Goal: Task Accomplishment & Management: Manage account settings

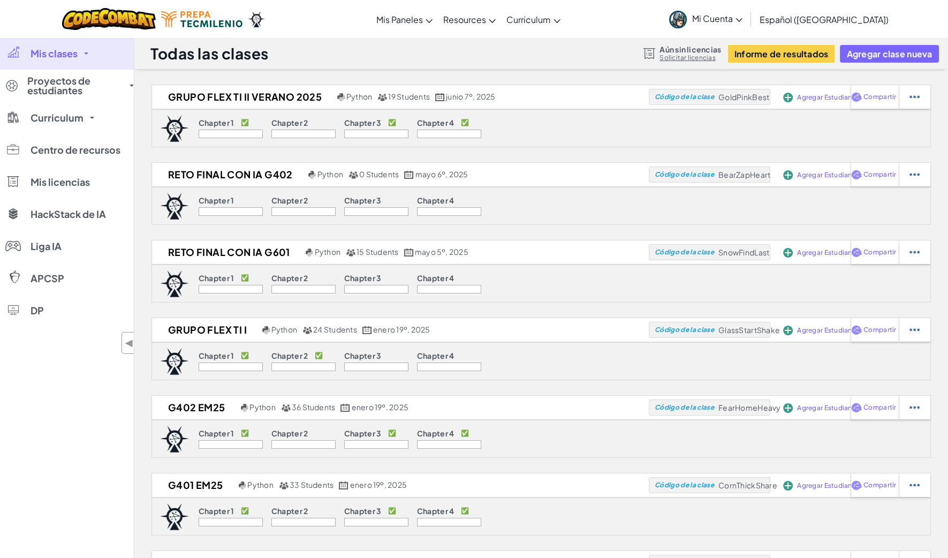
click at [80, 52] on link "Mis clases" at bounding box center [67, 53] width 134 height 32
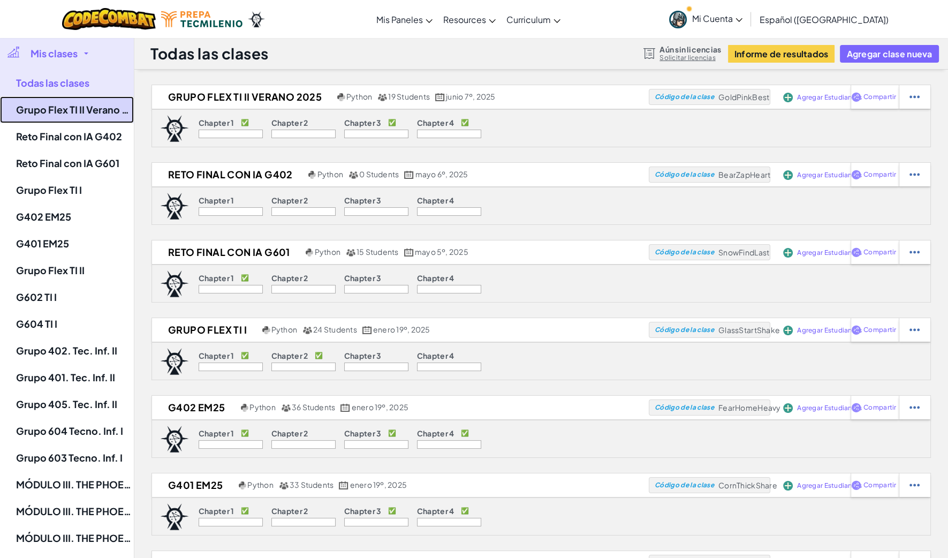
click at [96, 111] on link "Grupo Flex TI II Verano 2025" at bounding box center [67, 109] width 134 height 27
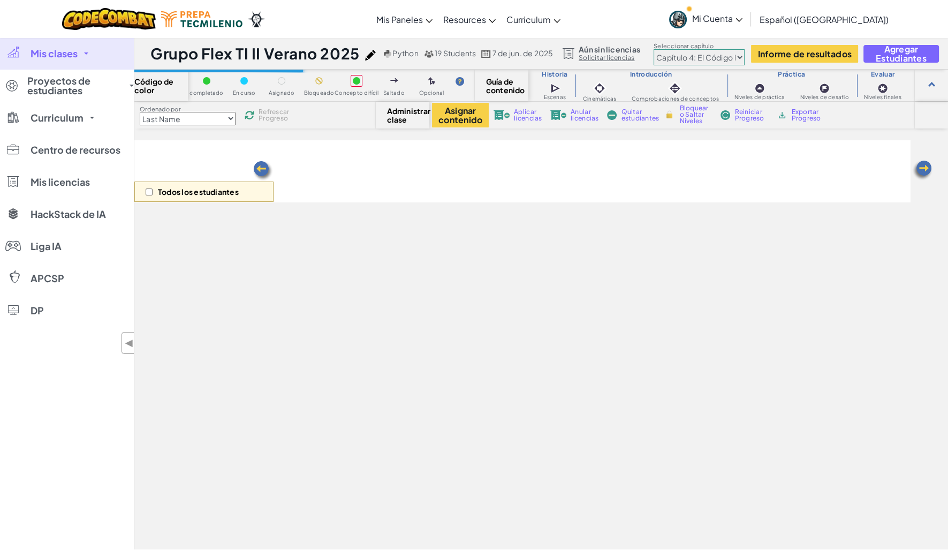
click at [734, 54] on select "Prólogo: Montaña del cielo Capítulo 2: Los Bailarines de [PERSON_NAME] Capítulo…" at bounding box center [699, 57] width 91 height 16
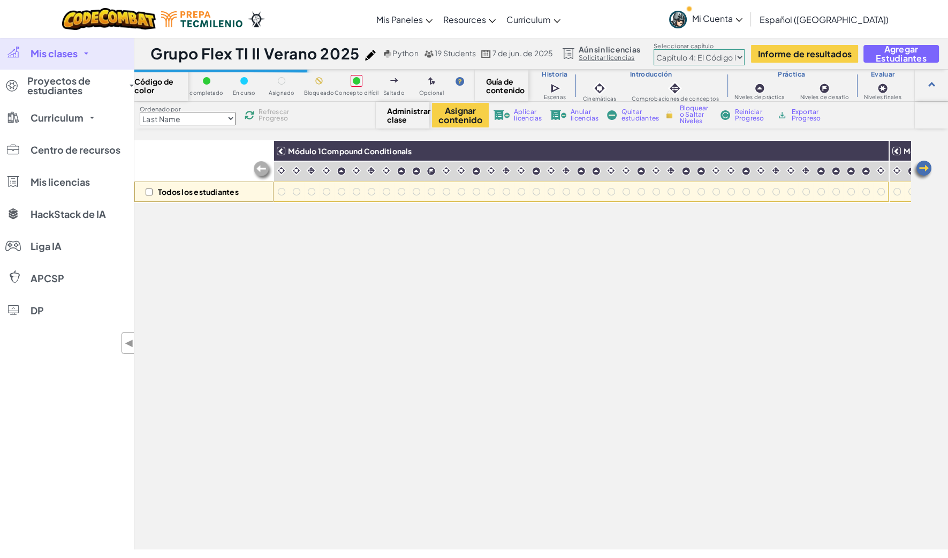
drag, startPoint x: 726, startPoint y: 62, endPoint x: 719, endPoint y: 67, distance: 8.8
click at [726, 62] on select "Prólogo: Montaña del cielo Capítulo 2: Los Bailarines de [PERSON_NAME] Capítulo…" at bounding box center [699, 57] width 91 height 16
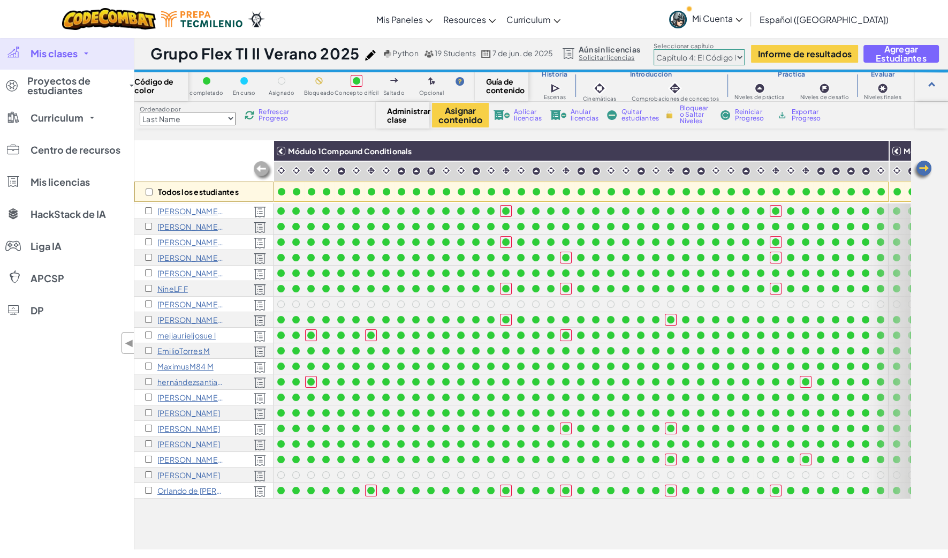
select select "5d41d731a8d1836b5aa3cba1"
click at [655, 49] on select "Prólogo: Montaña del cielo Capítulo 2: Los Bailarines de [PERSON_NAME] Capítulo…" at bounding box center [699, 57] width 91 height 16
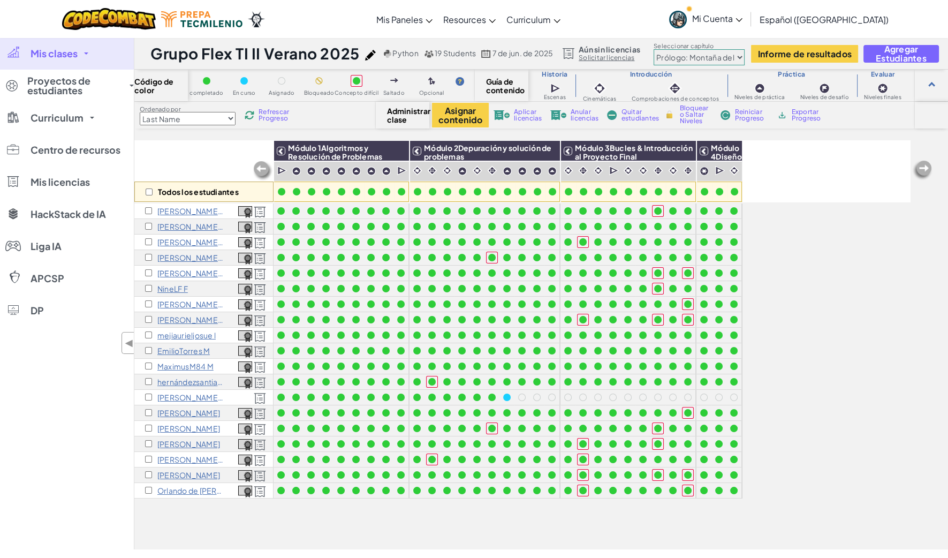
click at [907, 40] on div "Grupo Flex TI II Verano 2025 Python 19 Students 7 de jun. de 2025 Aún sin licen…" at bounding box center [541, 53] width 814 height 32
click at [898, 54] on span "Agregar Estudiantes" at bounding box center [901, 53] width 57 height 18
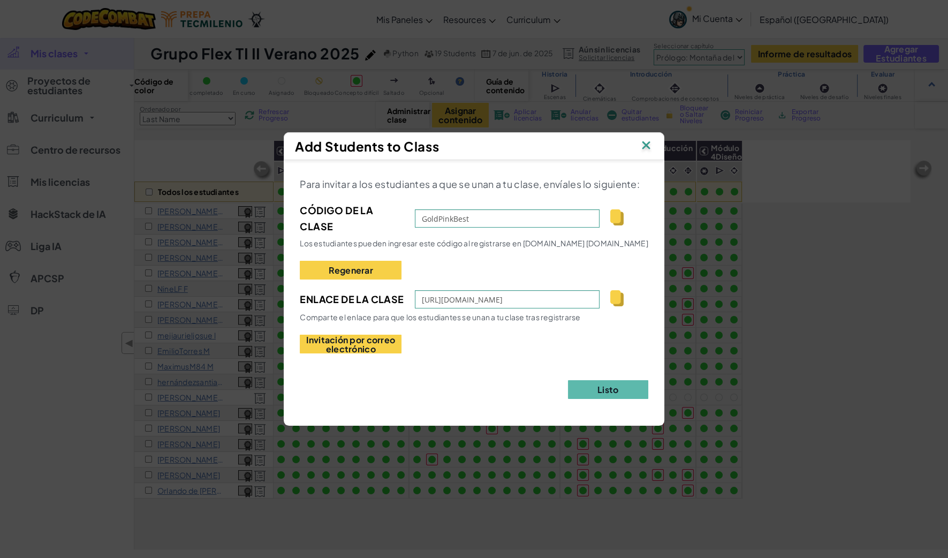
click at [615, 220] on img at bounding box center [617, 217] width 13 height 16
click at [648, 147] on img at bounding box center [646, 146] width 14 height 16
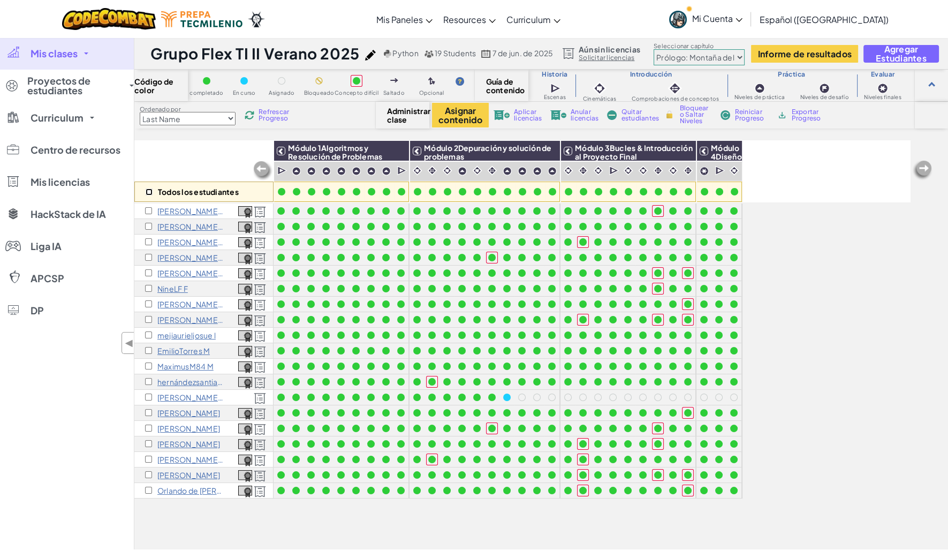
click at [147, 190] on input "checkbox" at bounding box center [149, 192] width 7 height 7
checkbox input "true"
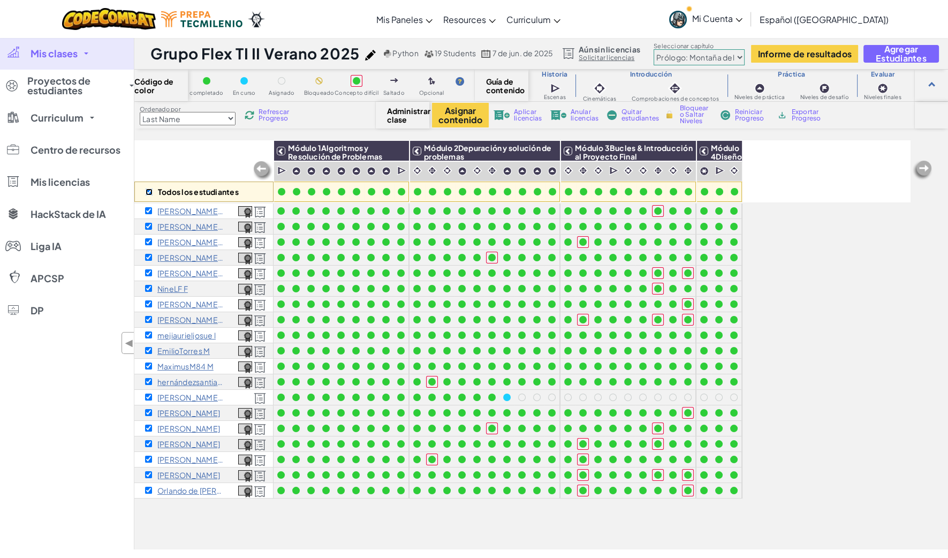
checkbox input "true"
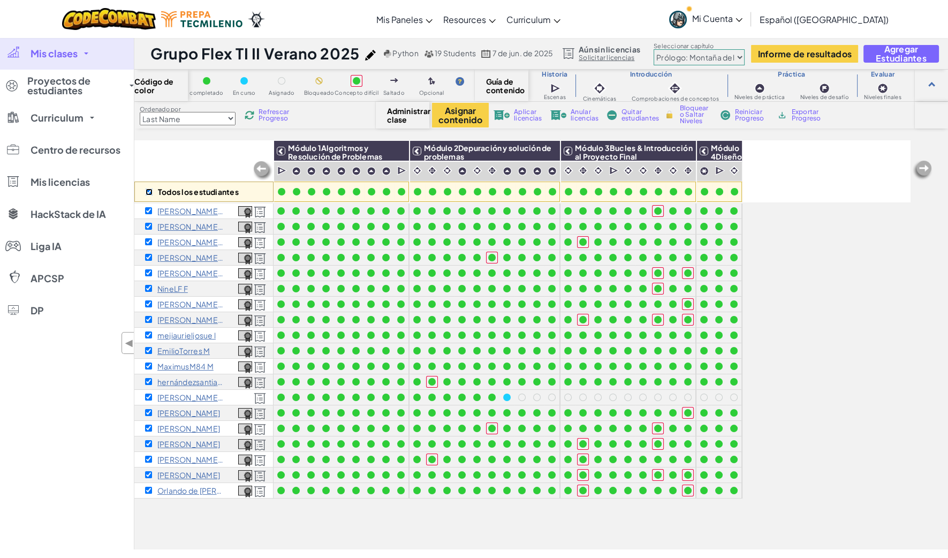
checkbox input "true"
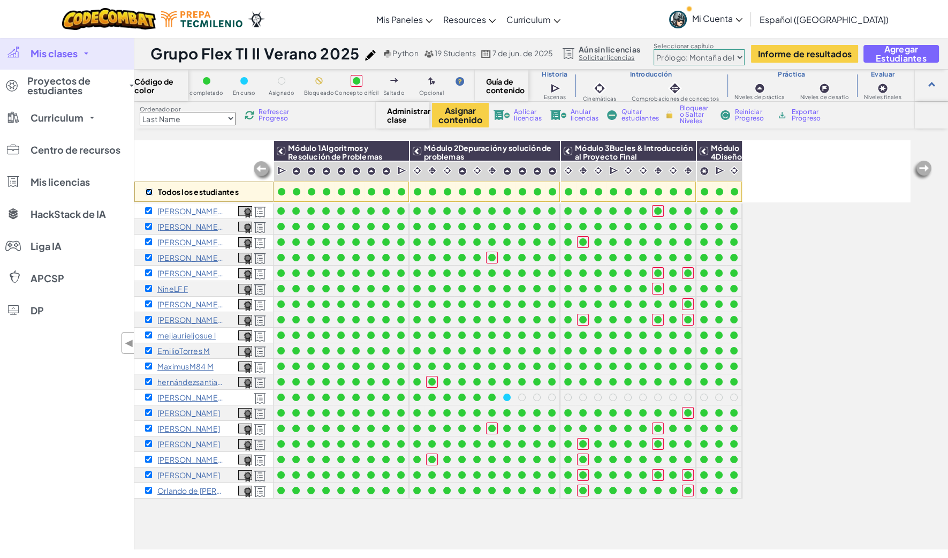
checkbox input "true"
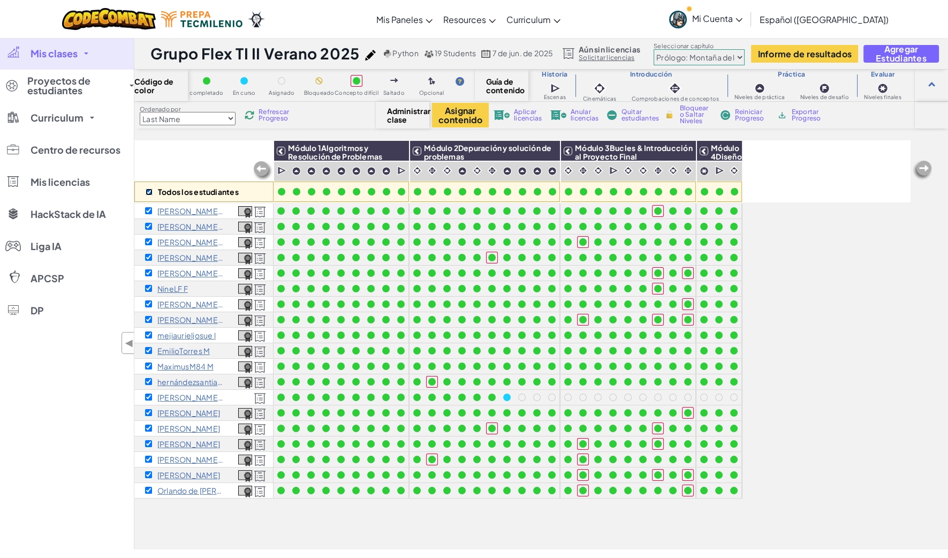
checkbox input "true"
click at [464, 110] on button "Asignar contenido" at bounding box center [460, 115] width 57 height 25
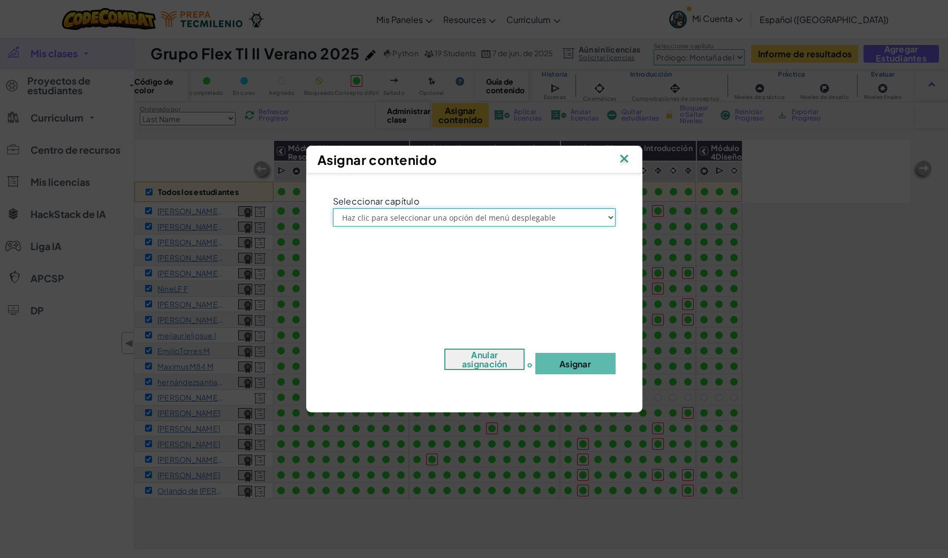
click at [503, 224] on select "Haz clic para seleccionar una opción del menú desplegable Prólogo: Montaña del …" at bounding box center [474, 217] width 283 height 18
select select "Chapter 1: Sky Mountain"
click at [333, 208] on select "Haz clic para seleccionar una opción del menú desplegable Prólogo: Montaña del …" at bounding box center [474, 217] width 283 height 18
click at [629, 161] on img at bounding box center [625, 160] width 14 height 16
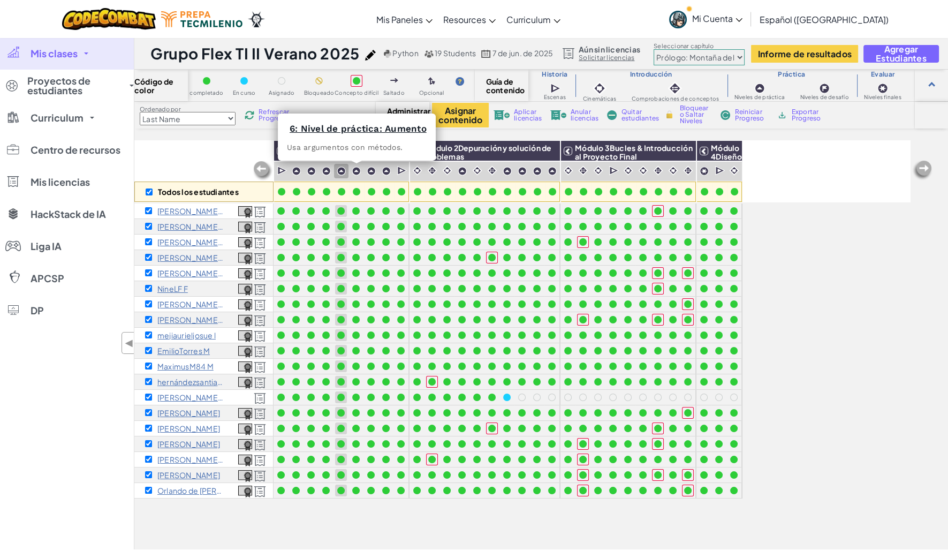
click at [195, 149] on div "Todos los estudiantes" at bounding box center [203, 171] width 139 height 62
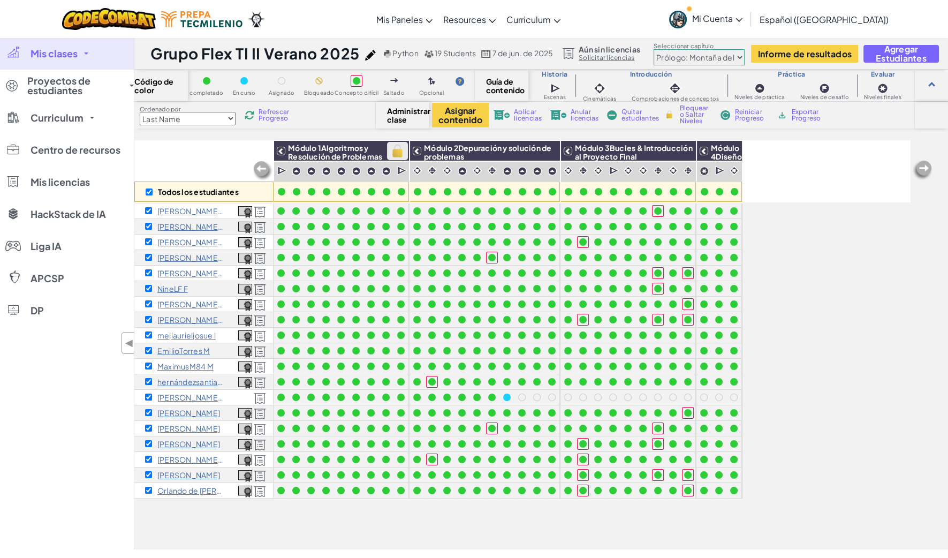
click at [397, 150] on img at bounding box center [397, 151] width 19 height 16
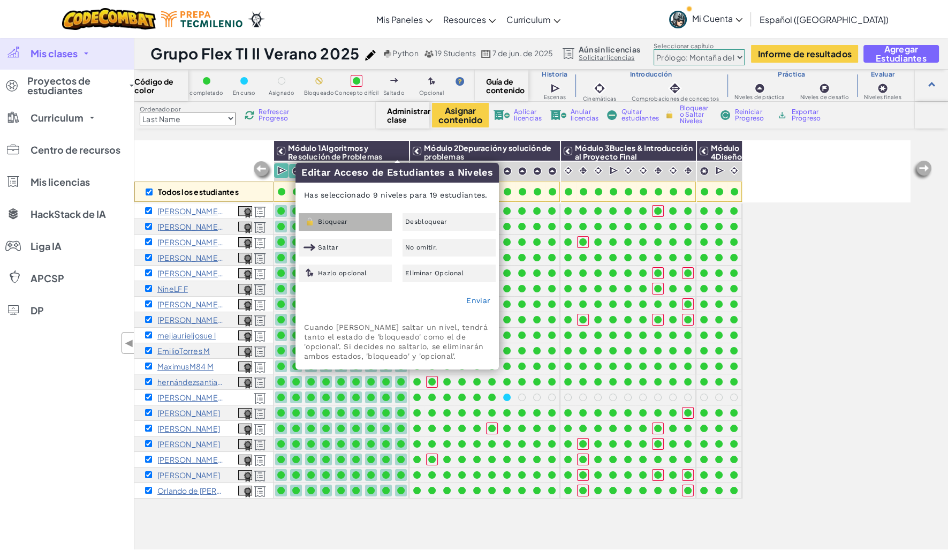
click at [352, 220] on div "Bloquear" at bounding box center [345, 222] width 93 height 18
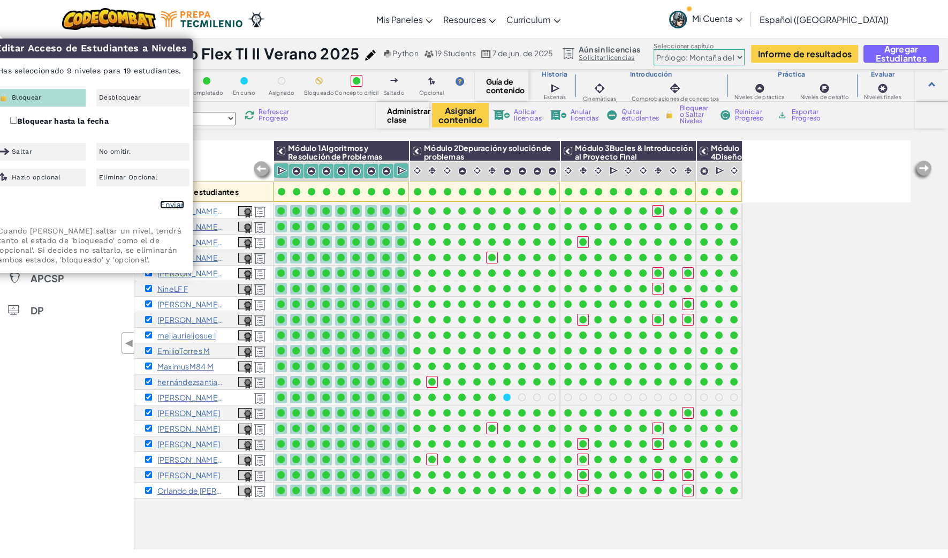
click at [179, 202] on link "Enviar" at bounding box center [172, 204] width 24 height 9
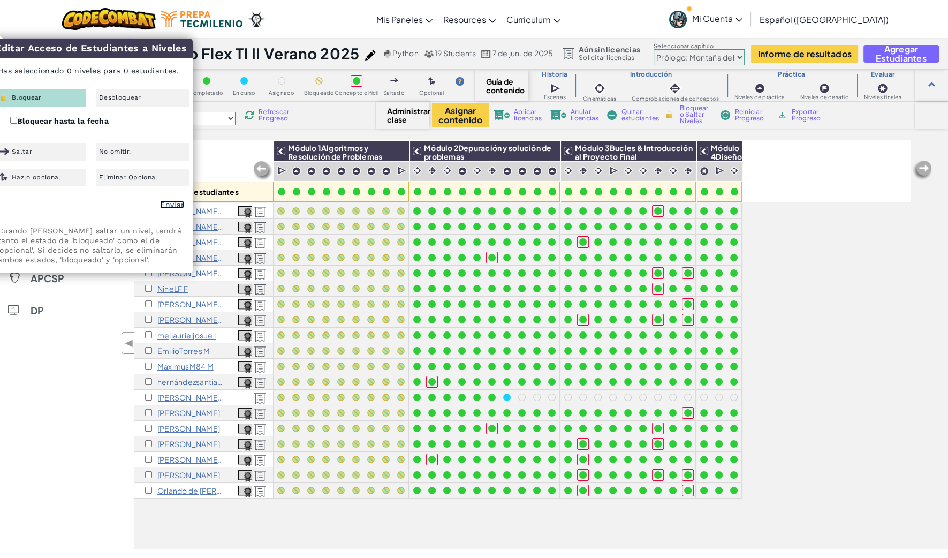
checkbox input "false"
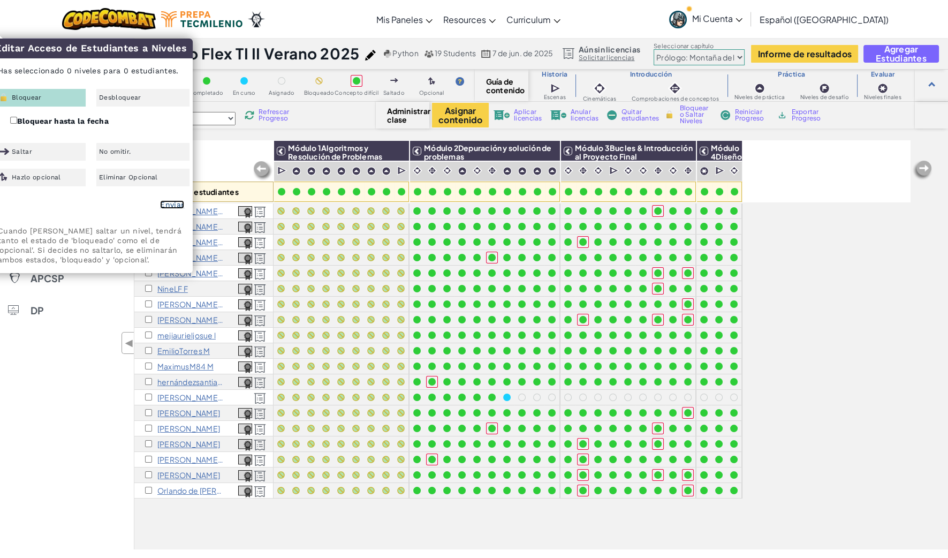
checkbox input "false"
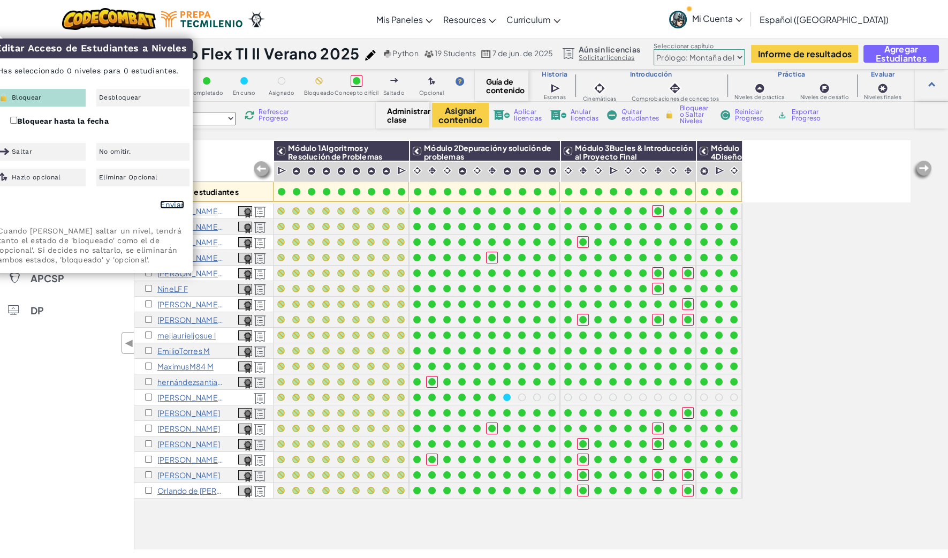
checkbox input "false"
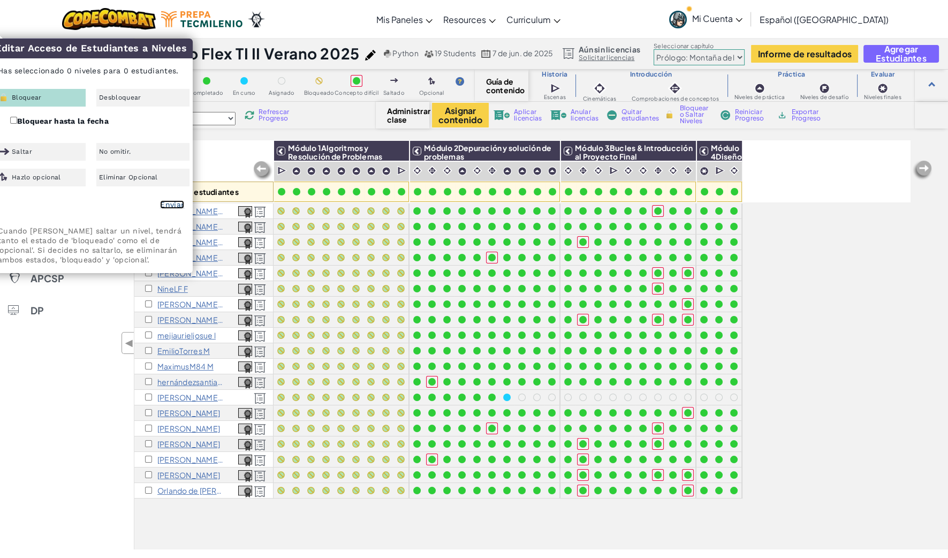
checkbox input "false"
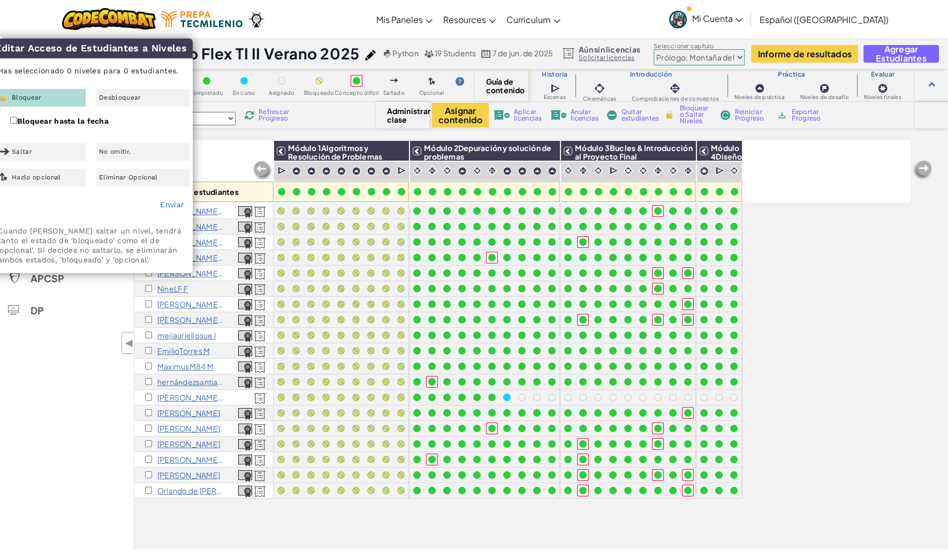
click at [223, 147] on div "Todos los estudiantes" at bounding box center [203, 171] width 139 height 62
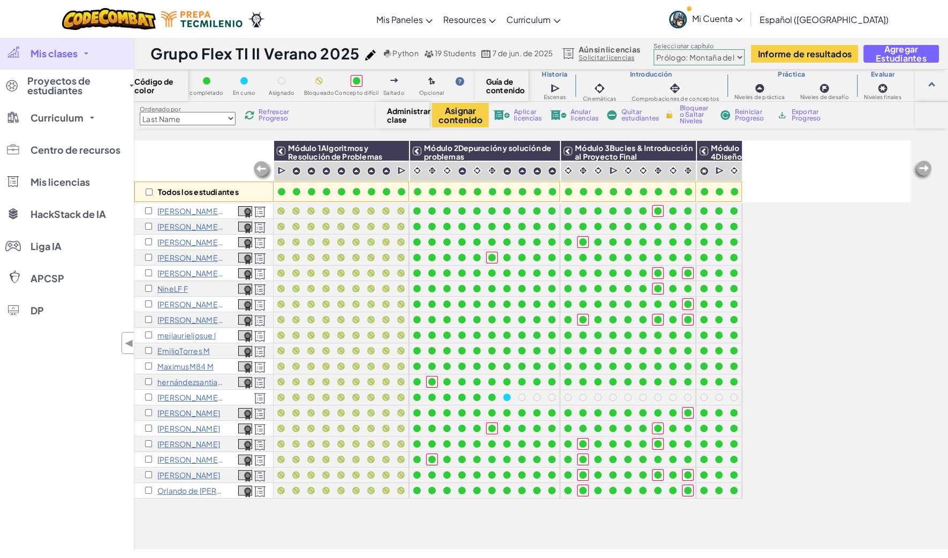
drag, startPoint x: 234, startPoint y: 149, endPoint x: 227, endPoint y: 162, distance: 14.4
click at [230, 161] on div "Todos los estudiantes" at bounding box center [203, 171] width 139 height 62
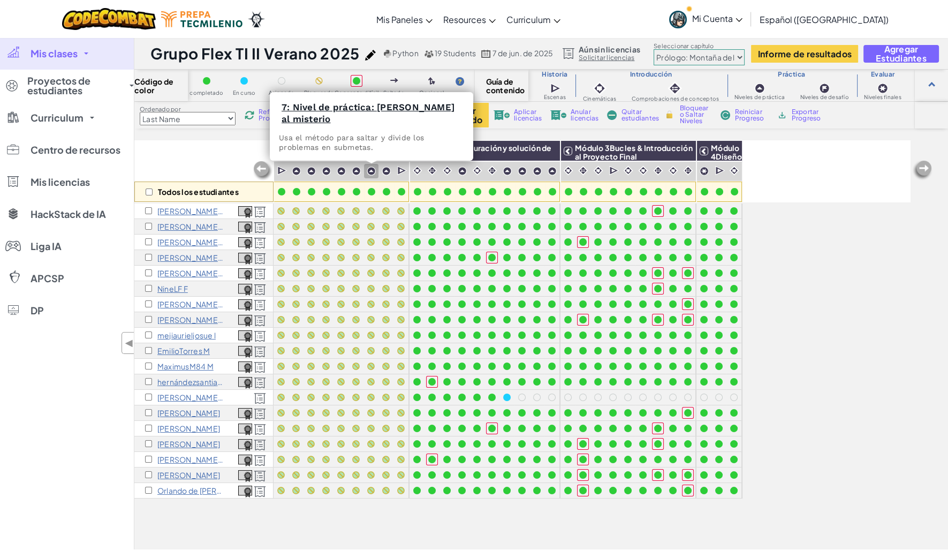
click at [372, 168] on img at bounding box center [371, 171] width 9 height 9
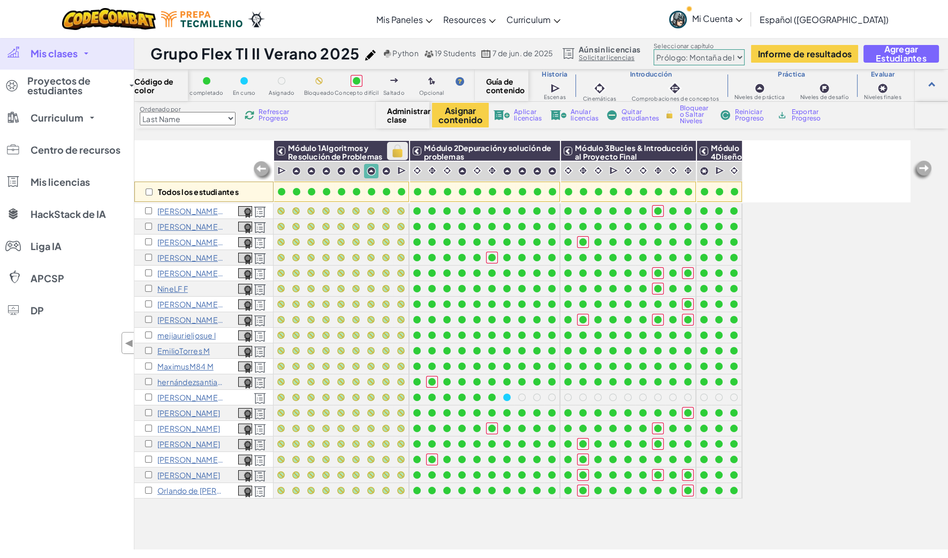
click at [396, 157] on img at bounding box center [397, 151] width 19 height 16
checkbox input "true"
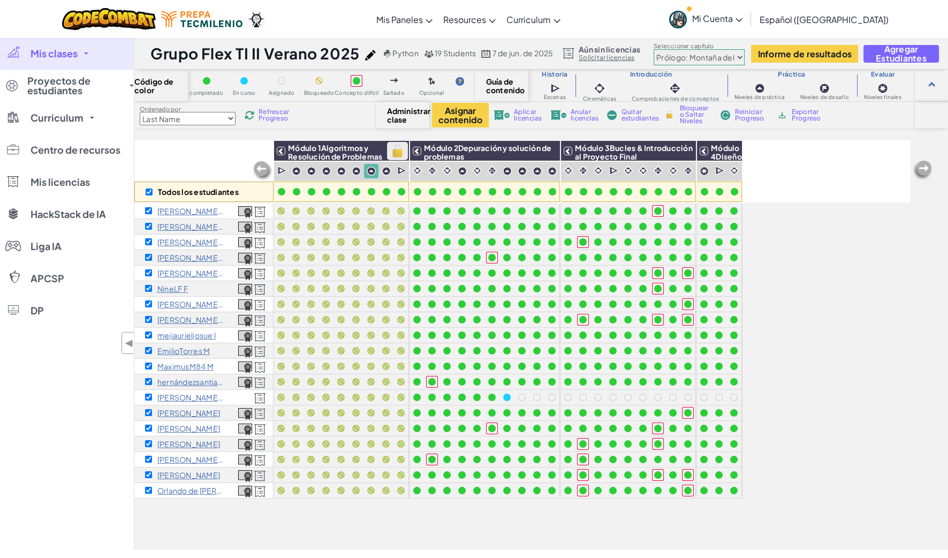
checkbox input "true"
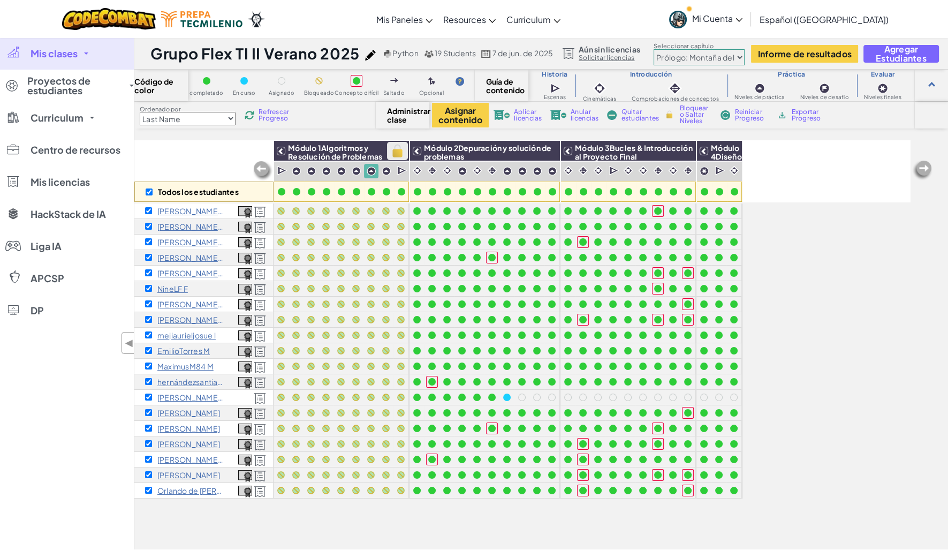
checkbox input "true"
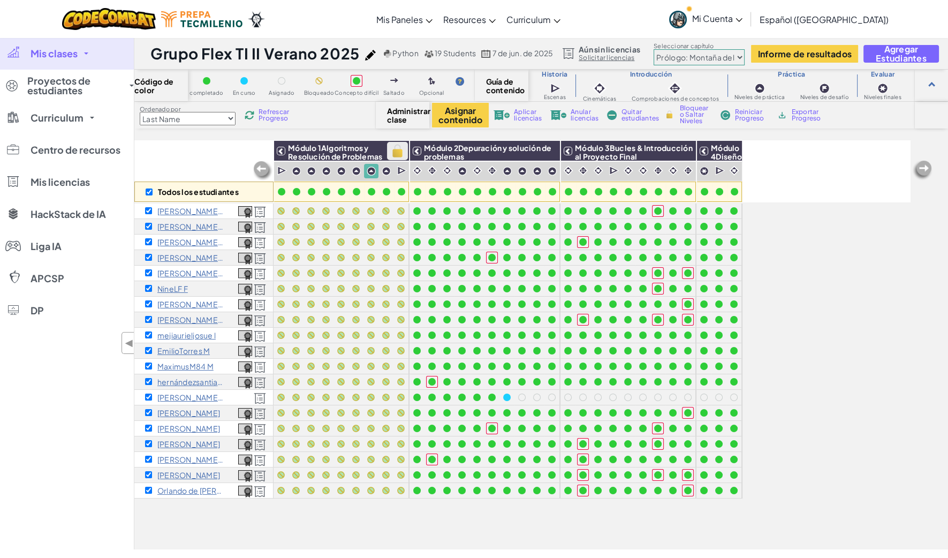
checkbox input "true"
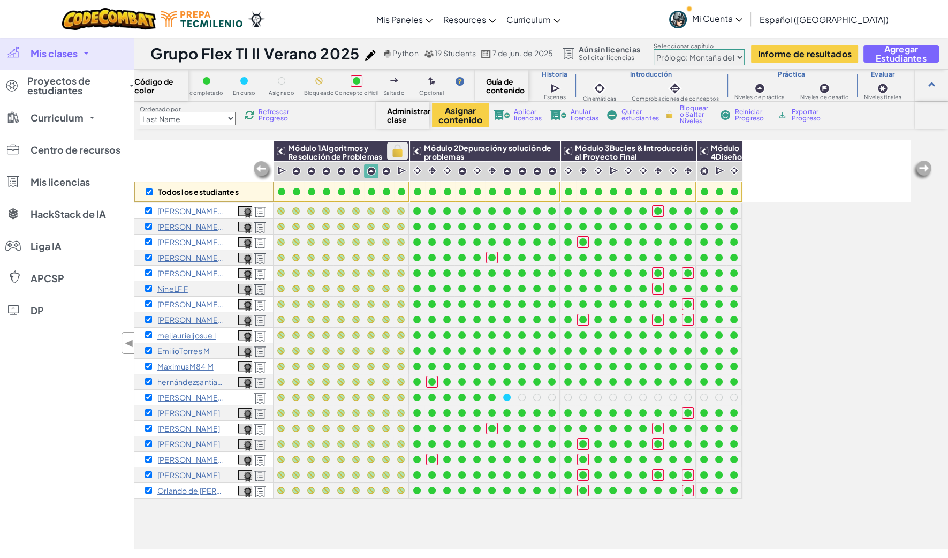
checkbox input "true"
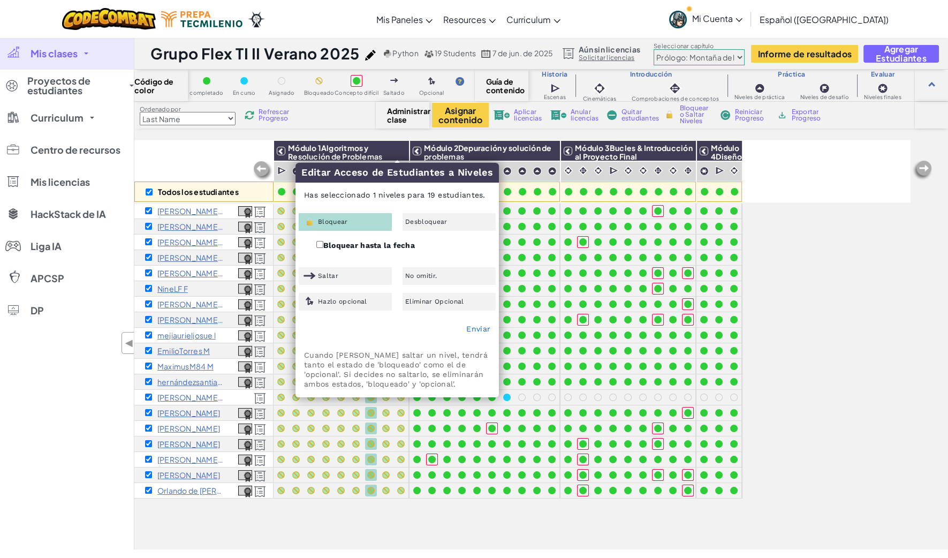
click at [178, 152] on div "Todos los estudiantes" at bounding box center [203, 171] width 139 height 62
checkbox input "false"
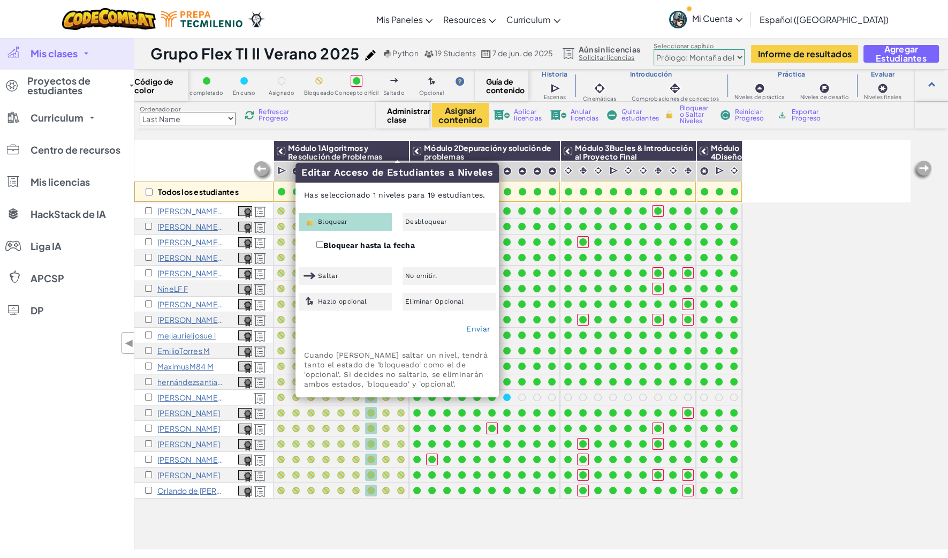
checkbox input "false"
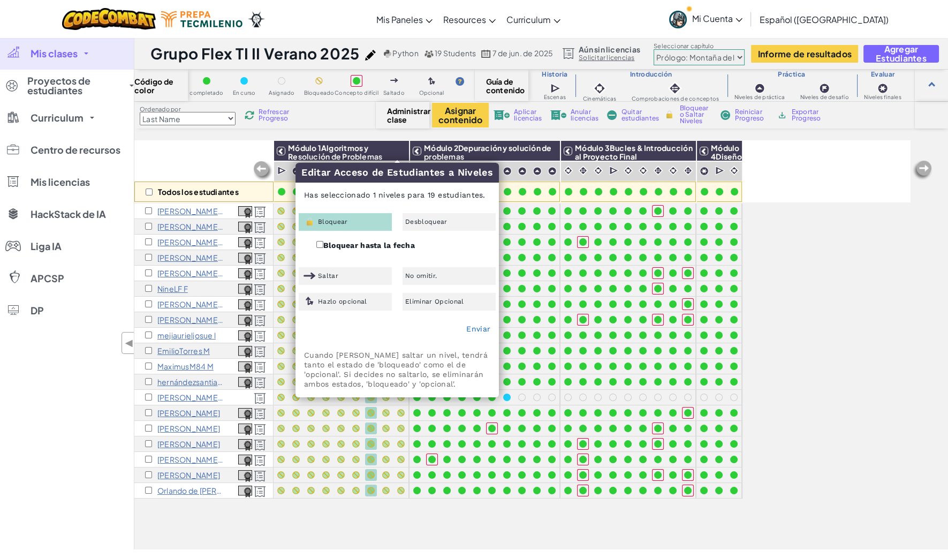
checkbox input "false"
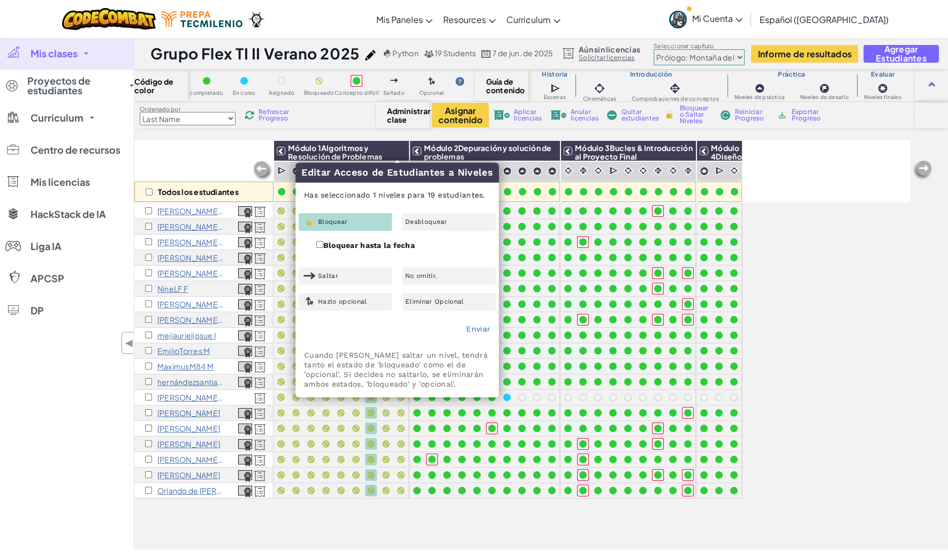
checkbox input "false"
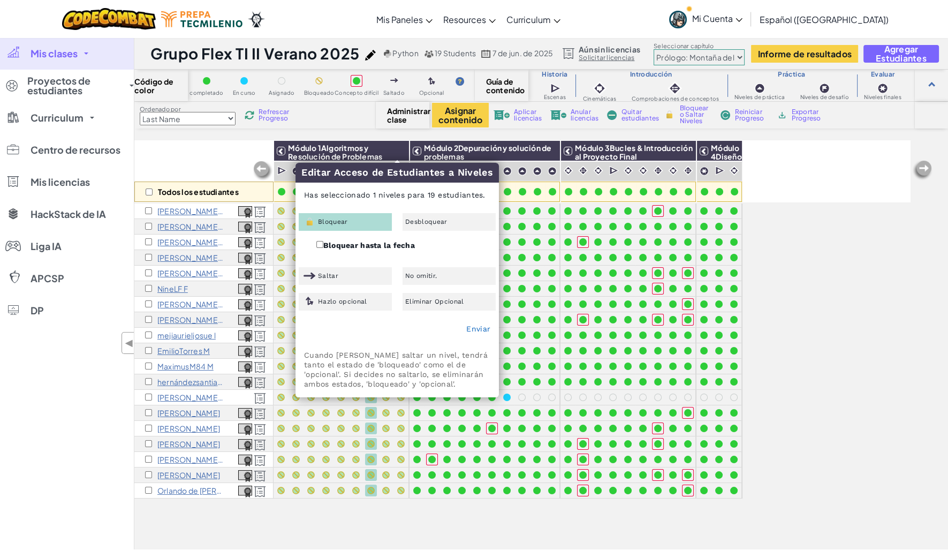
checkbox input "false"
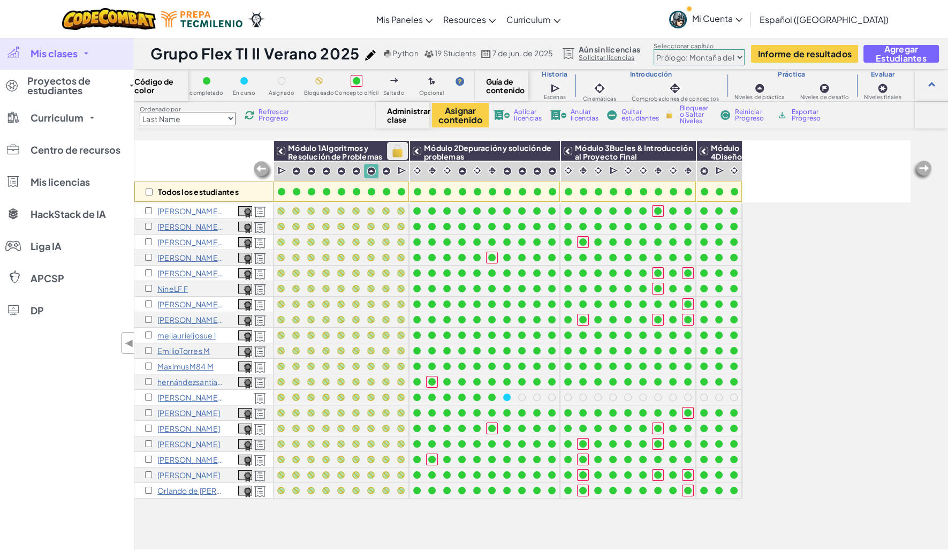
click at [396, 154] on img at bounding box center [397, 151] width 19 height 16
checkbox input "true"
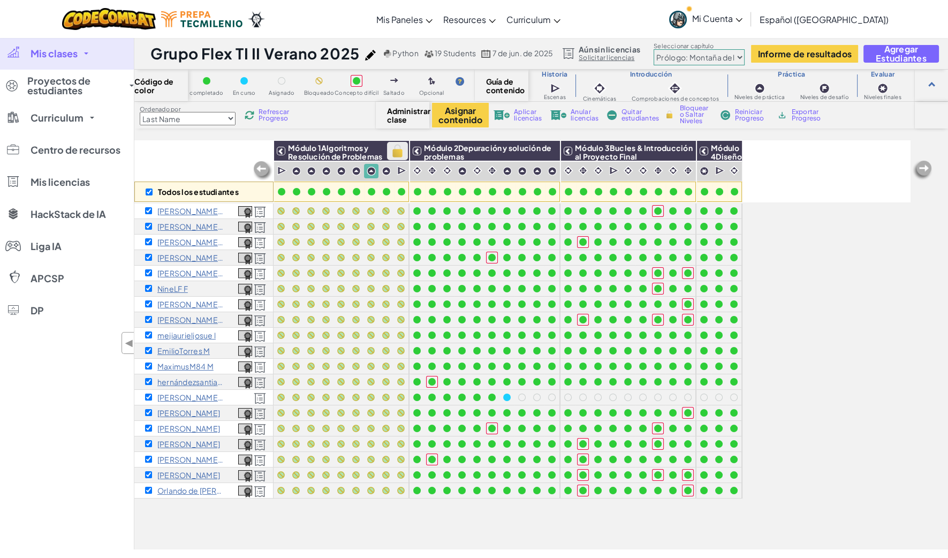
checkbox input "true"
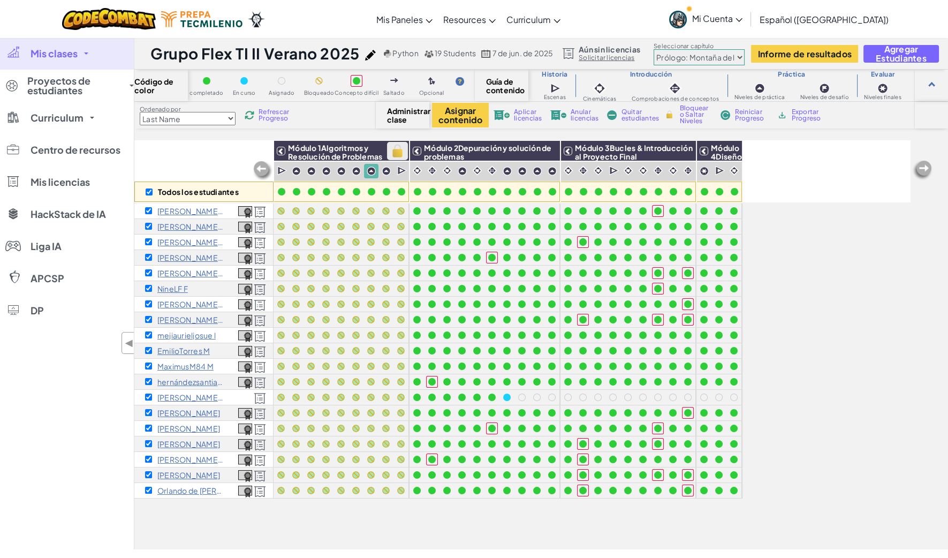
checkbox input "true"
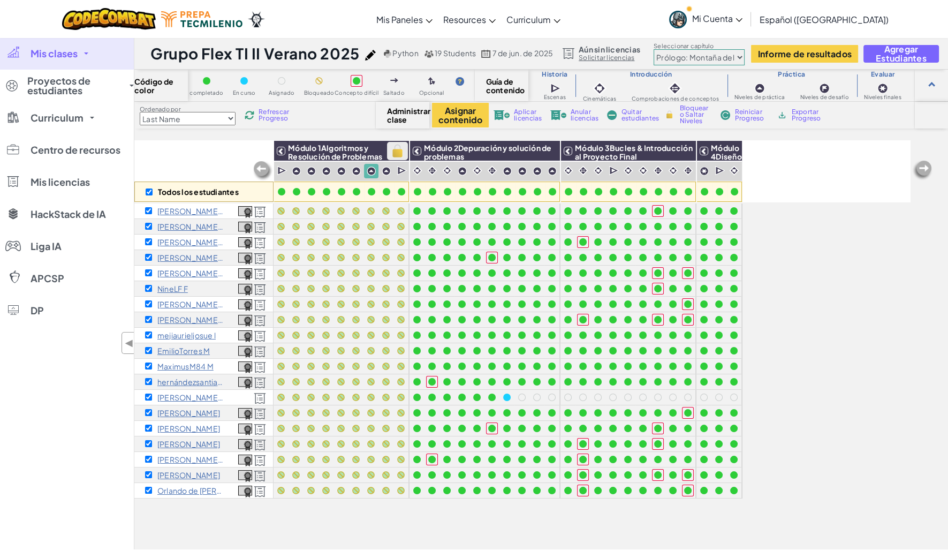
checkbox input "true"
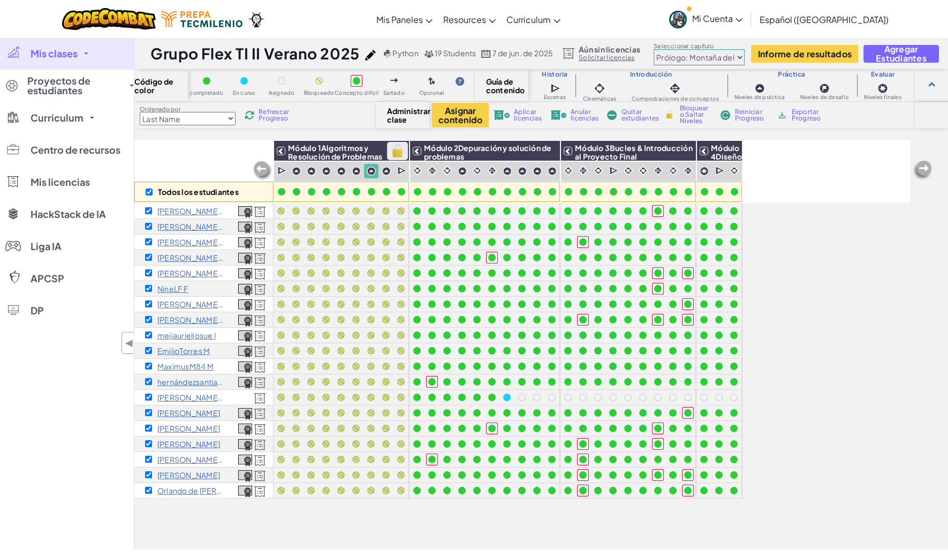
checkbox input "true"
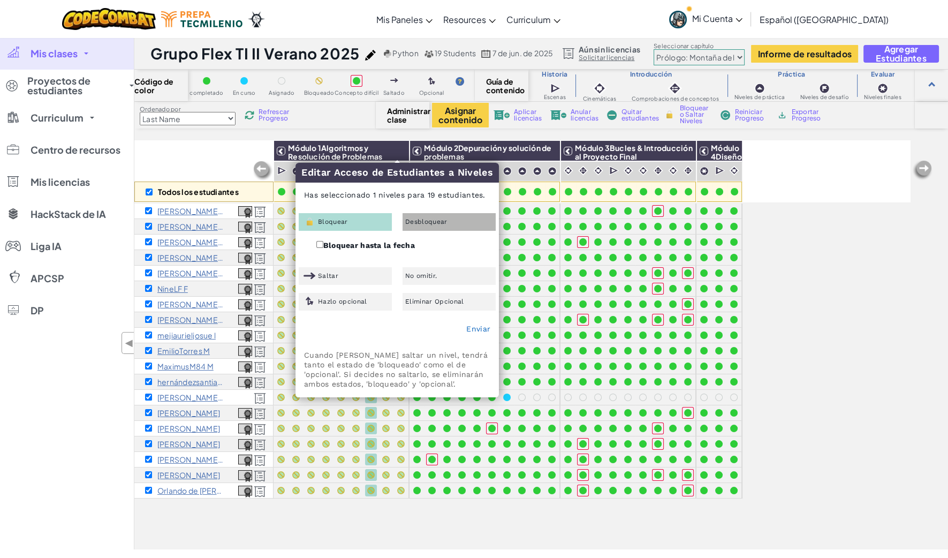
click at [435, 224] on span "Desbloquear" at bounding box center [426, 222] width 42 height 6
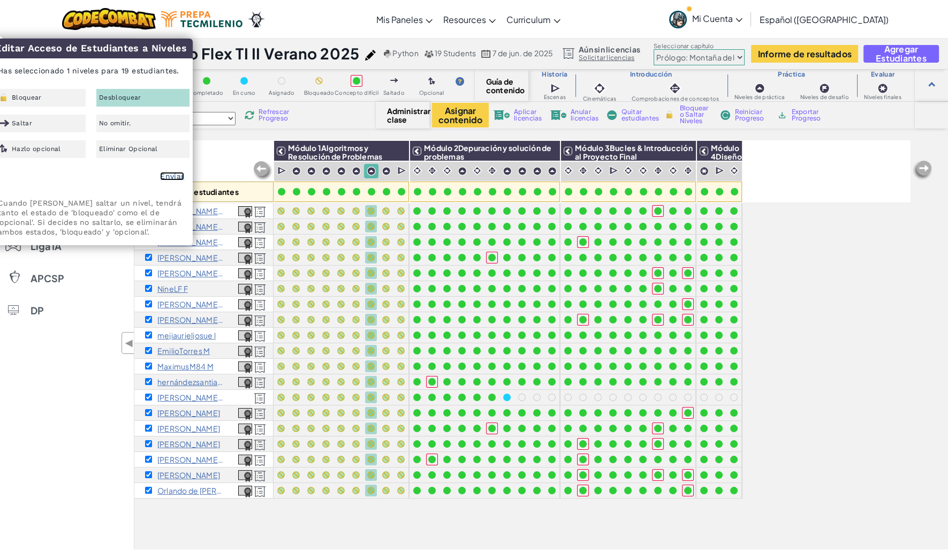
click at [172, 176] on link "Enviar" at bounding box center [172, 176] width 24 height 9
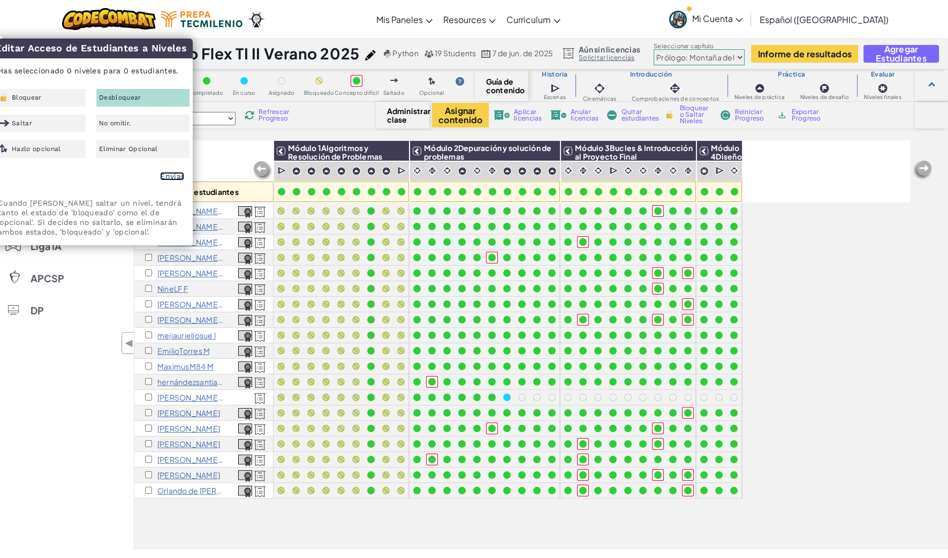
checkbox input "false"
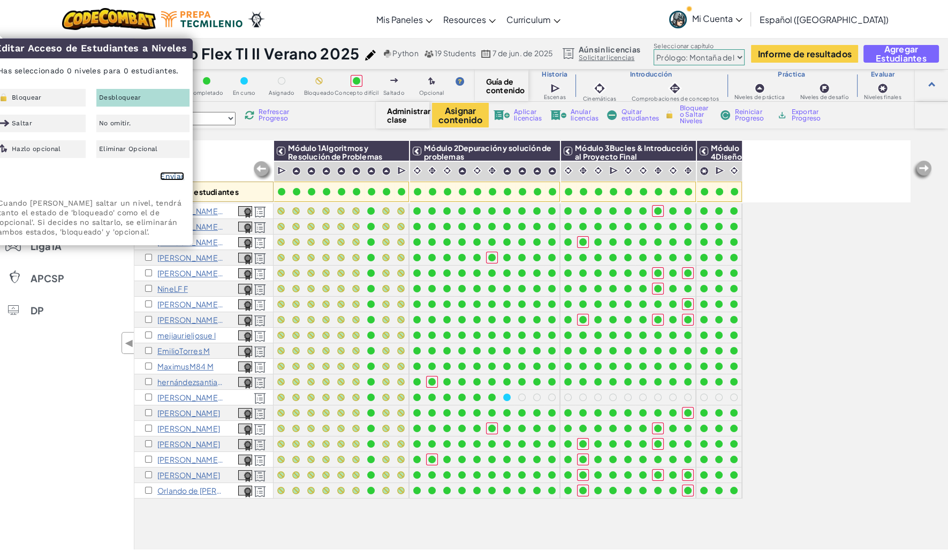
checkbox input "false"
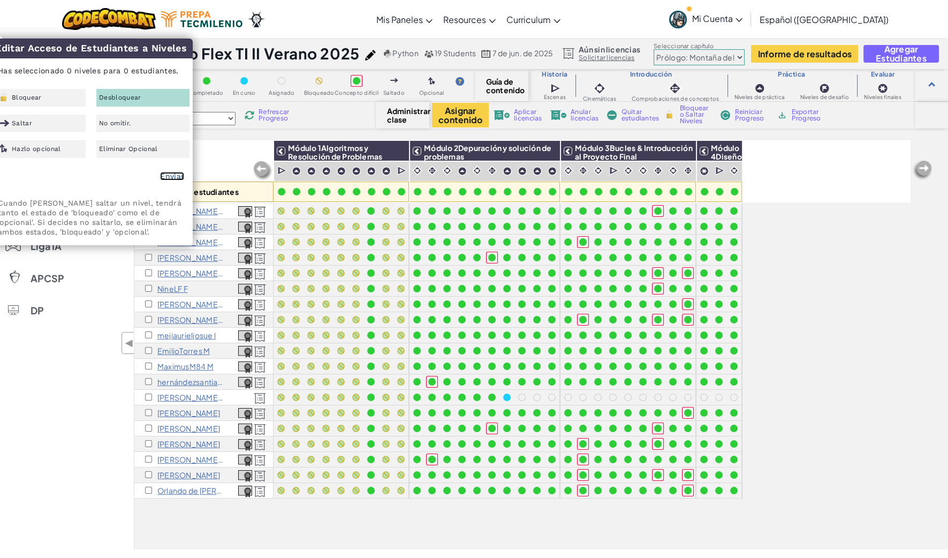
checkbox input "false"
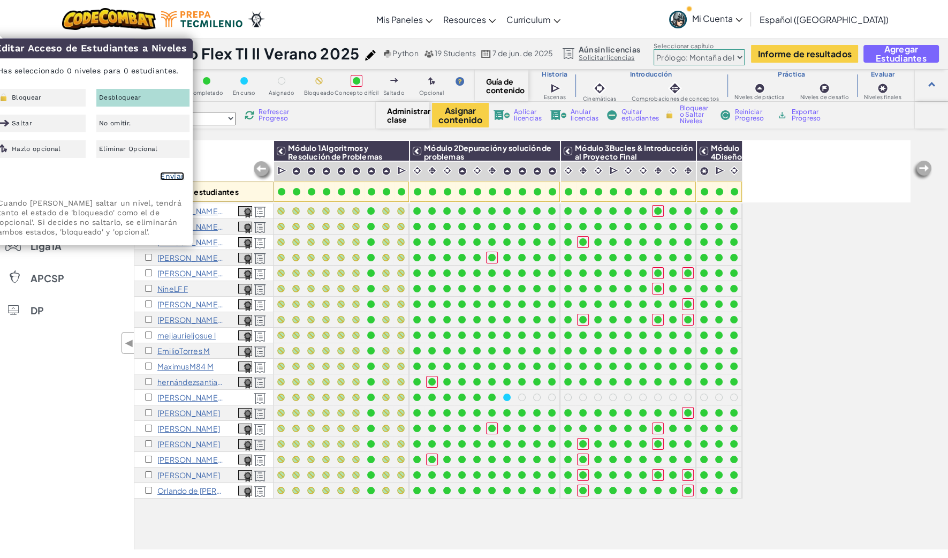
checkbox input "false"
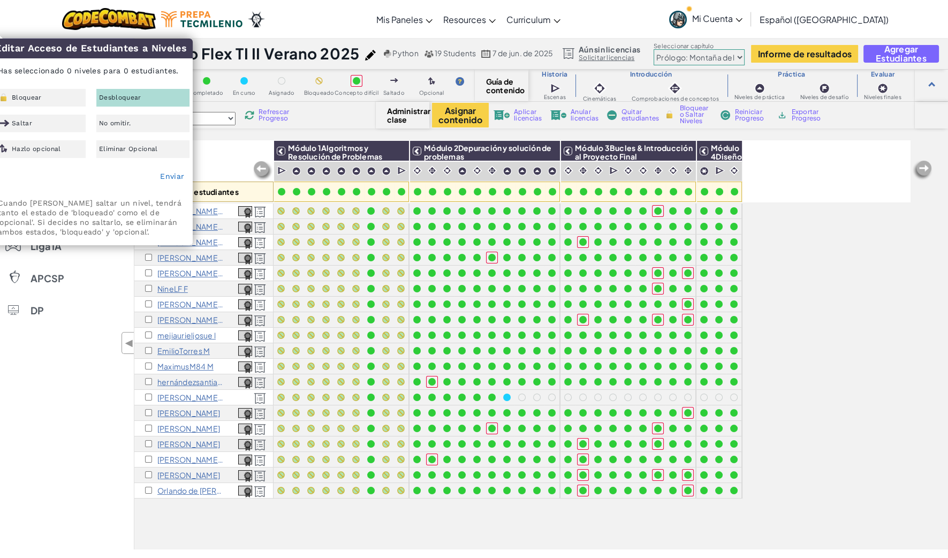
click at [234, 153] on div "Todos los estudiantes" at bounding box center [203, 171] width 139 height 62
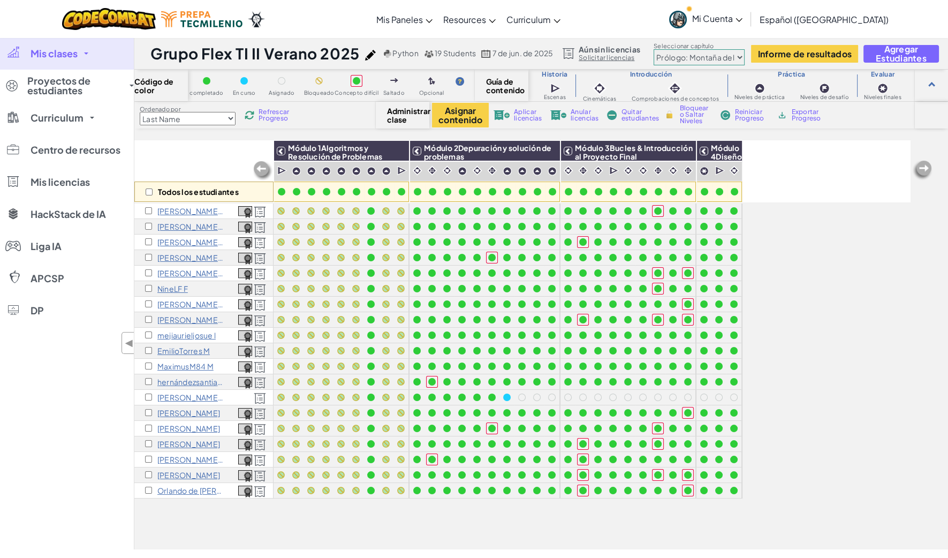
click at [145, 193] on div "Todos los estudiantes" at bounding box center [203, 192] width 139 height 20
click at [148, 189] on input "checkbox" at bounding box center [149, 192] width 7 height 7
checkbox input "true"
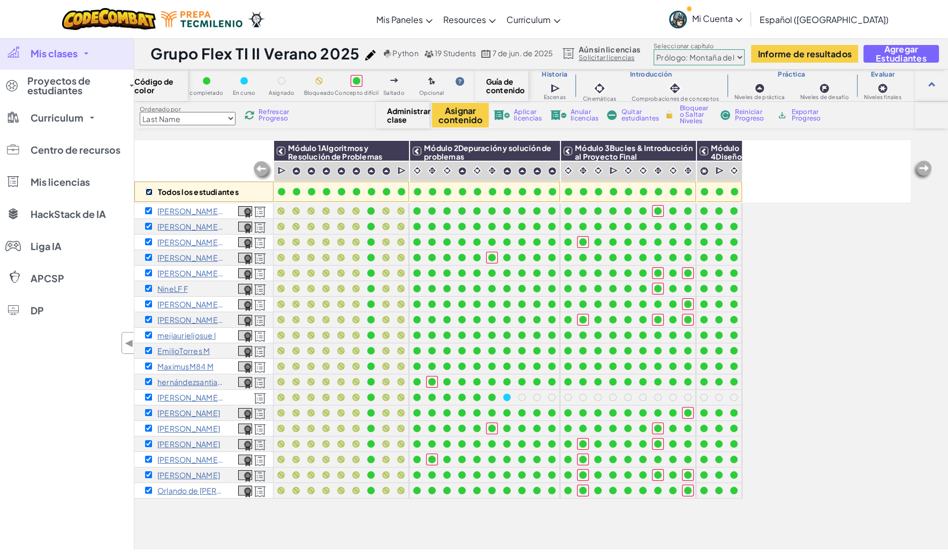
checkbox input "true"
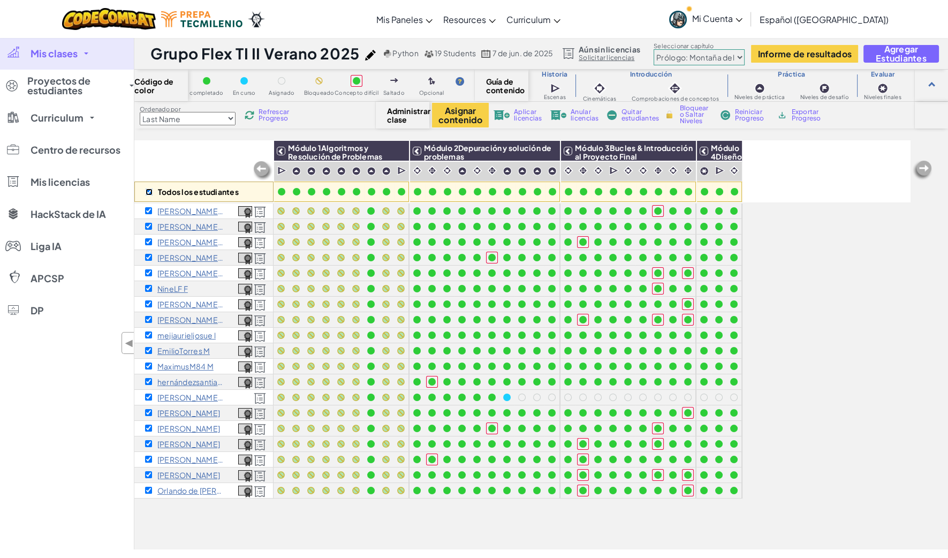
checkbox input "true"
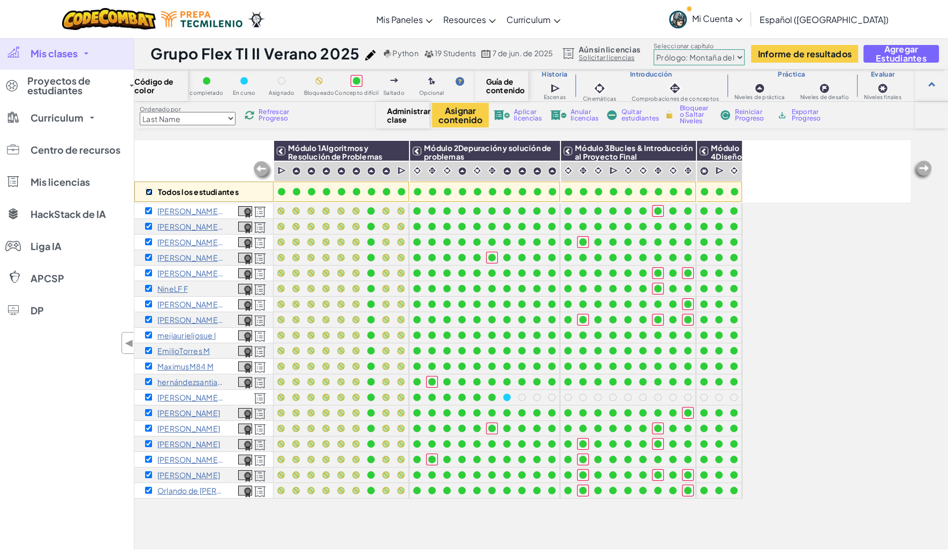
checkbox input "true"
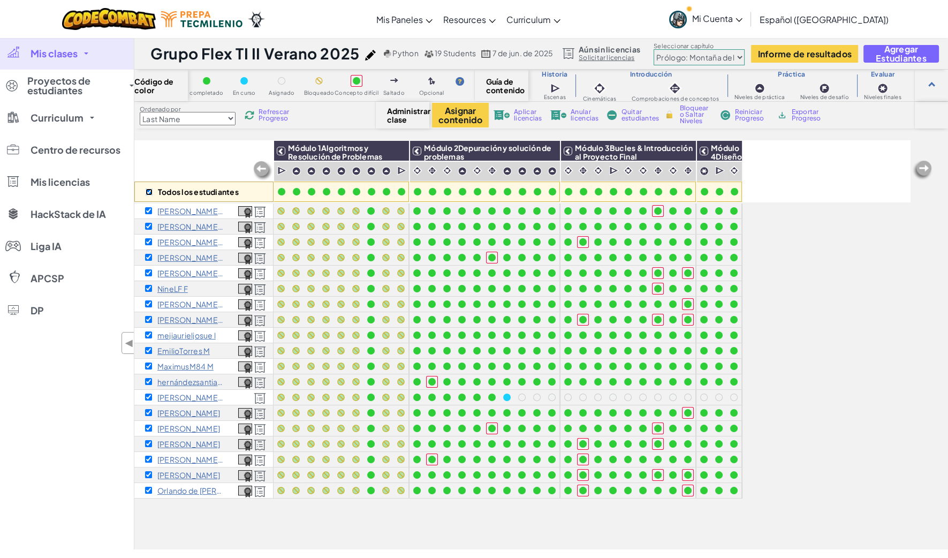
checkbox input "true"
click at [402, 154] on img at bounding box center [397, 151] width 19 height 16
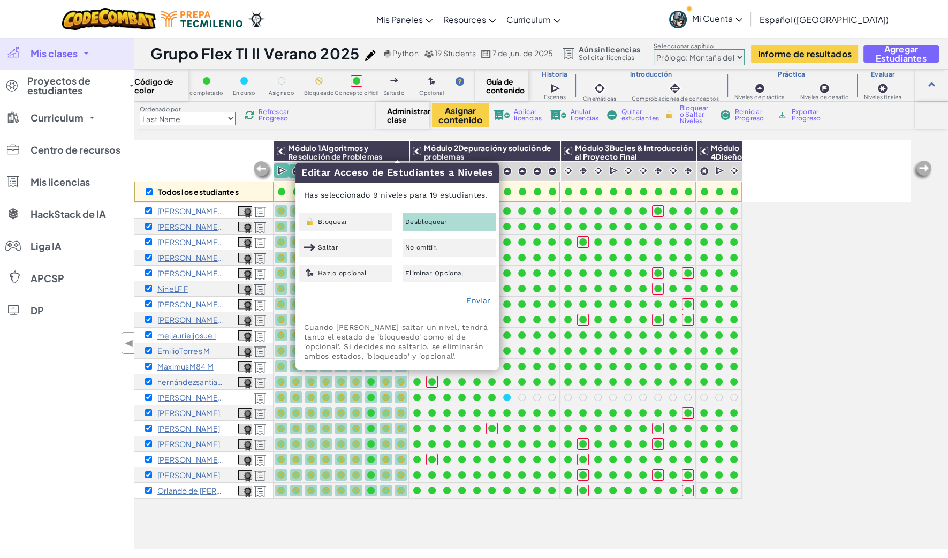
click at [417, 220] on span "Desbloquear" at bounding box center [426, 222] width 42 height 6
click at [479, 297] on link "Enviar" at bounding box center [478, 300] width 24 height 9
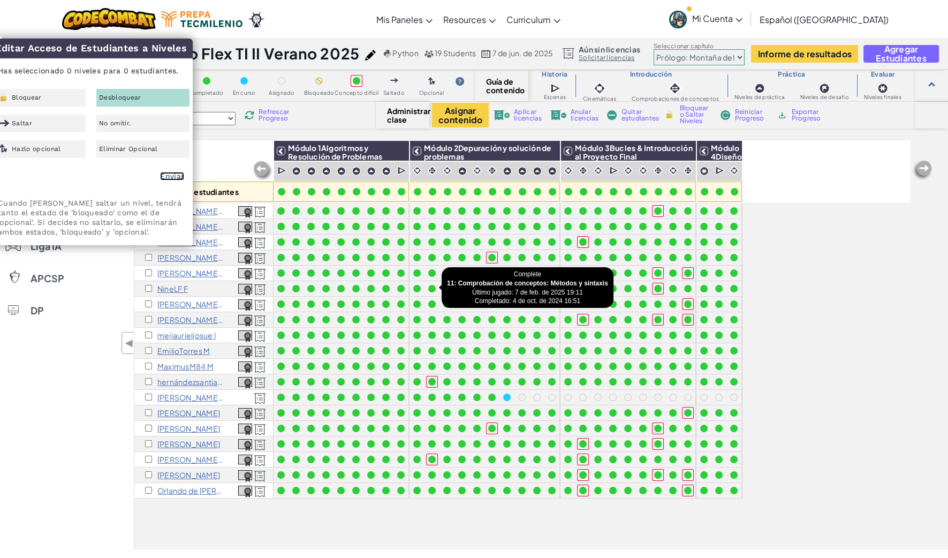
checkbox input "false"
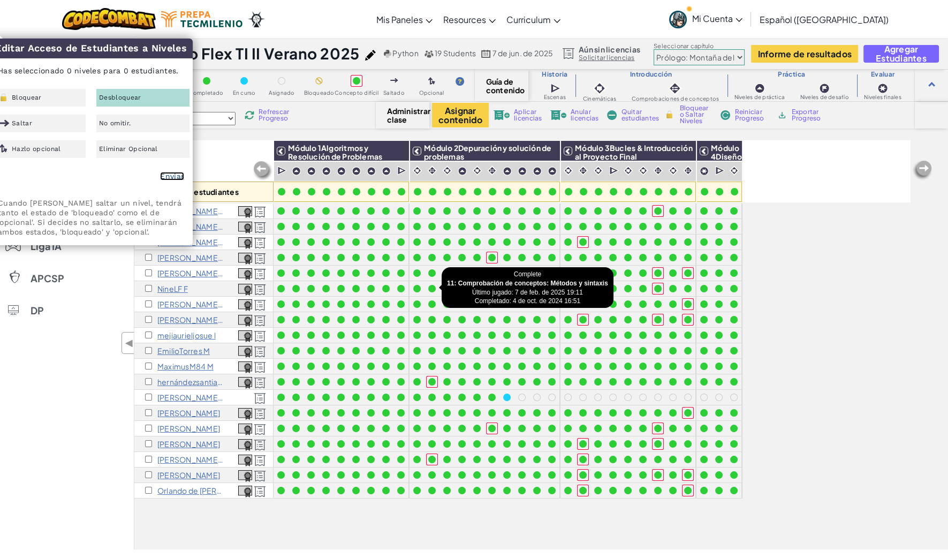
checkbox input "false"
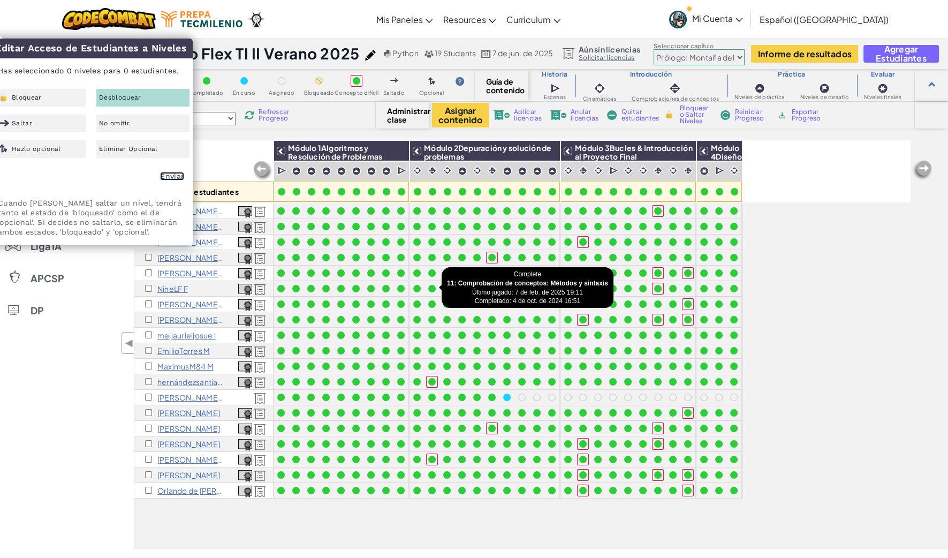
checkbox input "false"
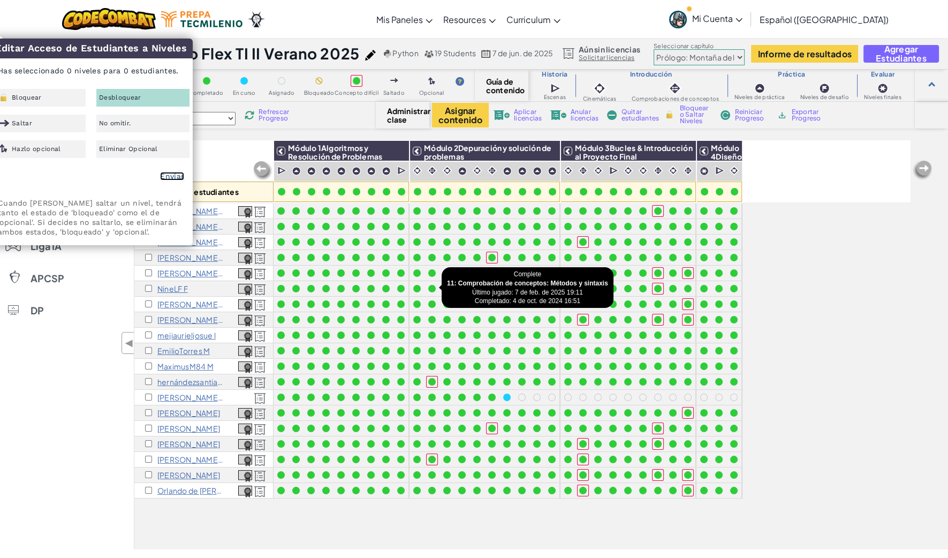
checkbox input "false"
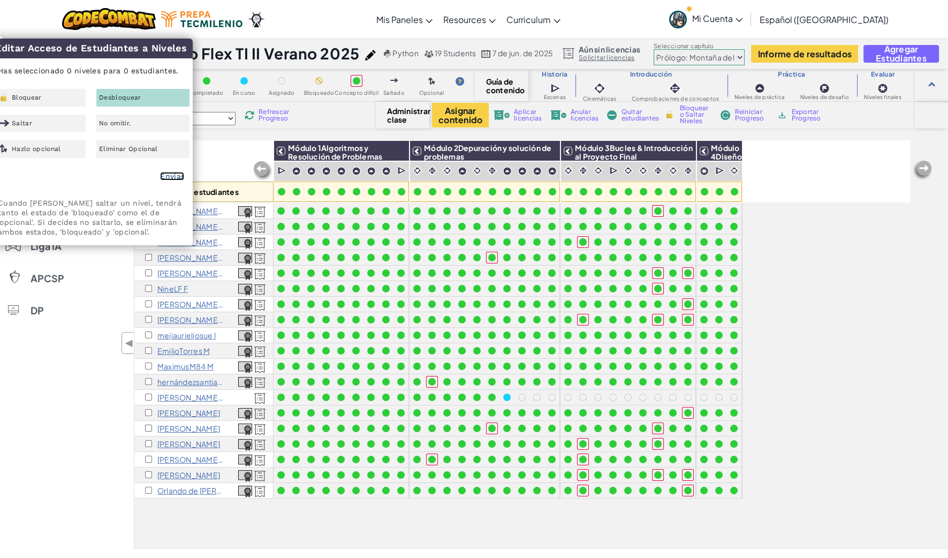
click at [176, 179] on link "Enviar" at bounding box center [172, 176] width 24 height 9
click at [237, 150] on div "Todos los estudiantes" at bounding box center [203, 171] width 139 height 62
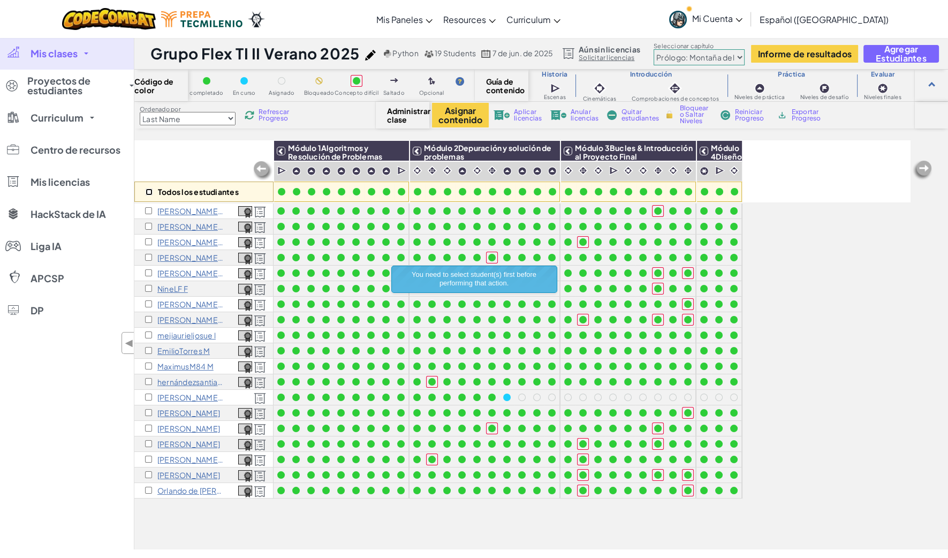
click at [150, 191] on input "checkbox" at bounding box center [149, 192] width 7 height 7
checkbox input "true"
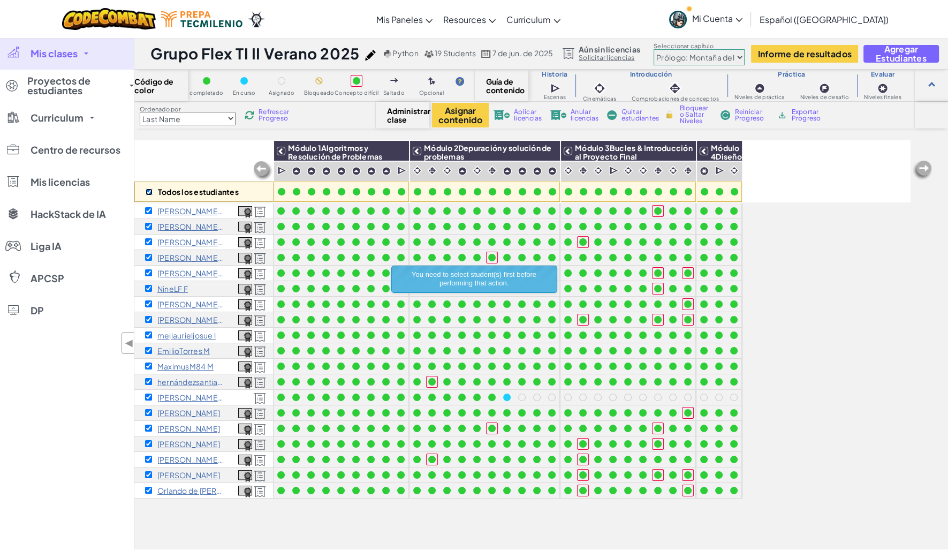
checkbox input "true"
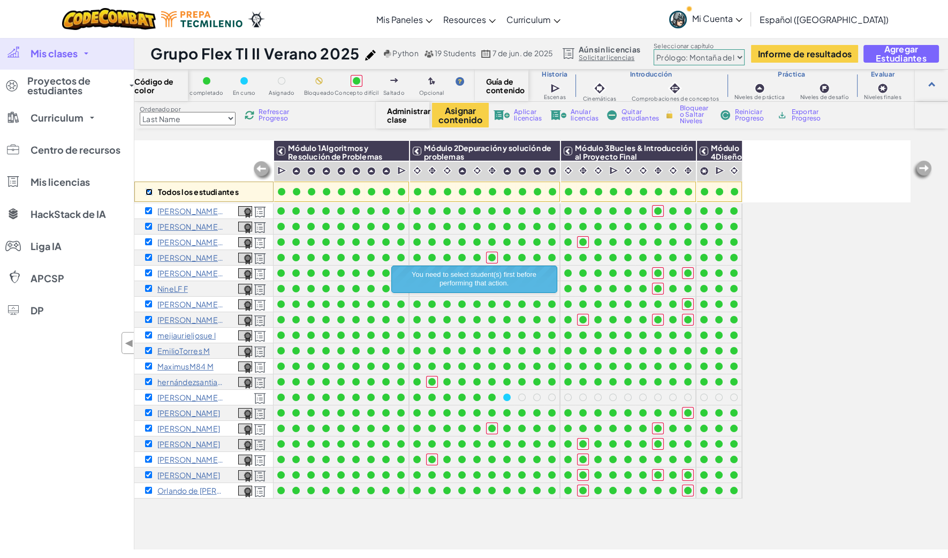
checkbox input "true"
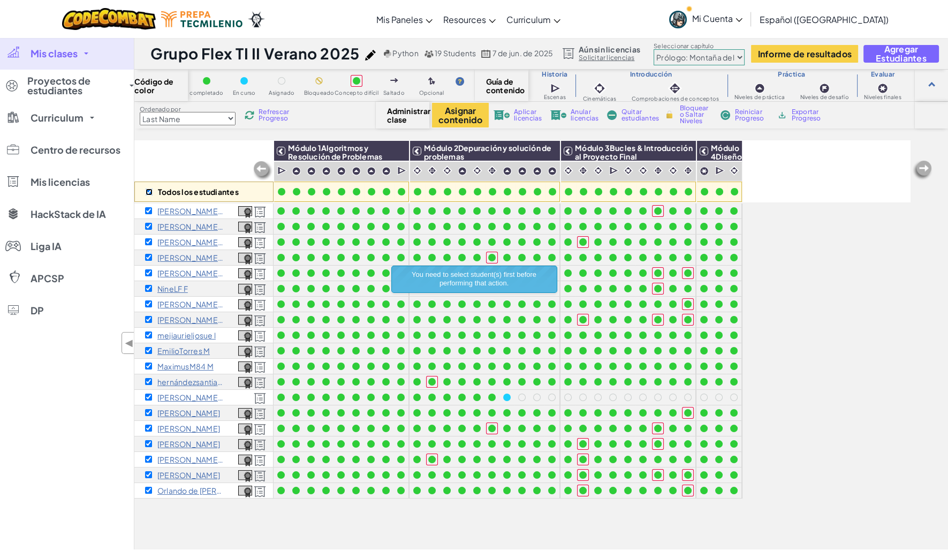
checkbox input "true"
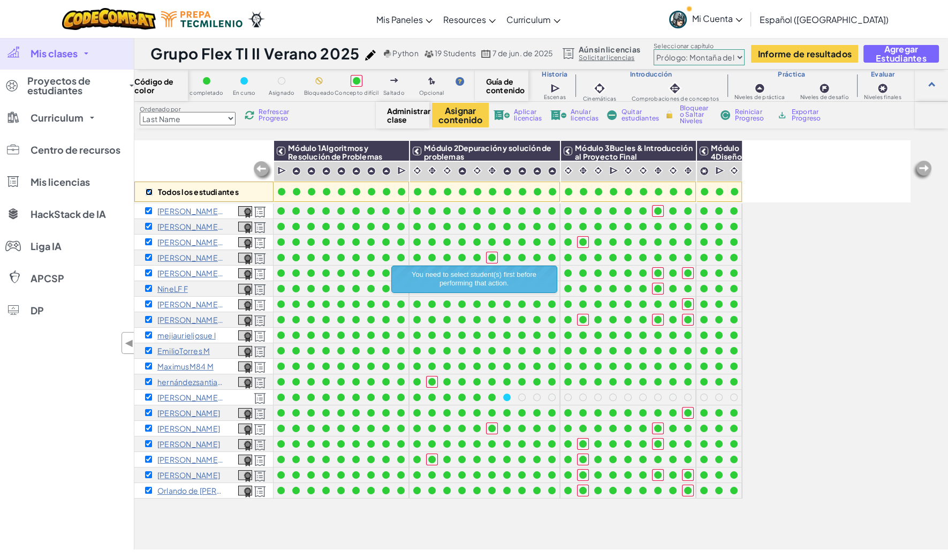
checkbox input "true"
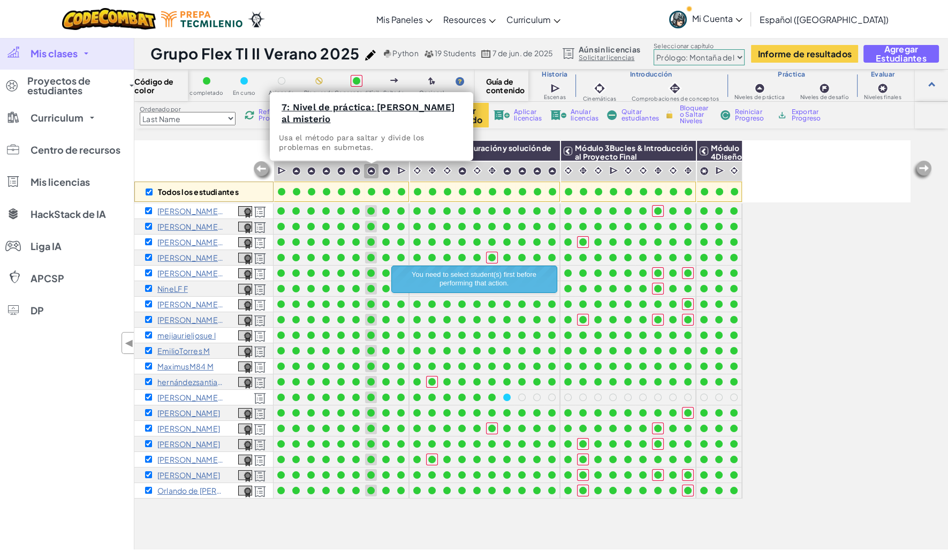
click at [373, 171] on img at bounding box center [371, 171] width 9 height 9
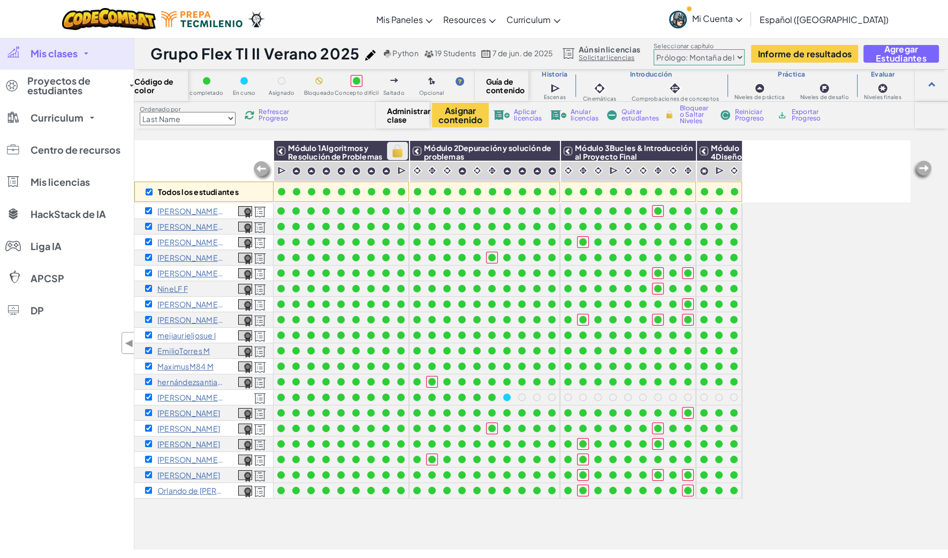
click at [398, 153] on img at bounding box center [397, 151] width 19 height 16
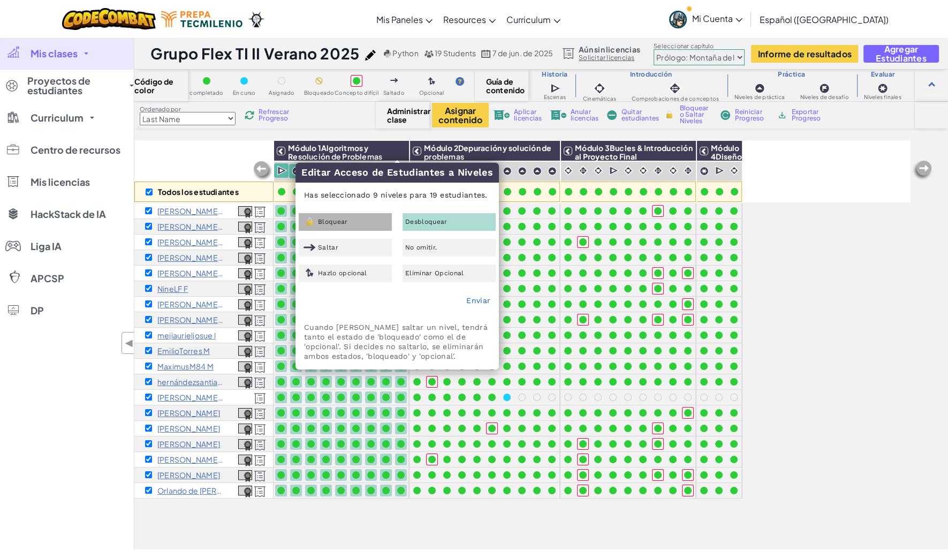
click at [377, 215] on div "Bloquear" at bounding box center [345, 222] width 93 height 18
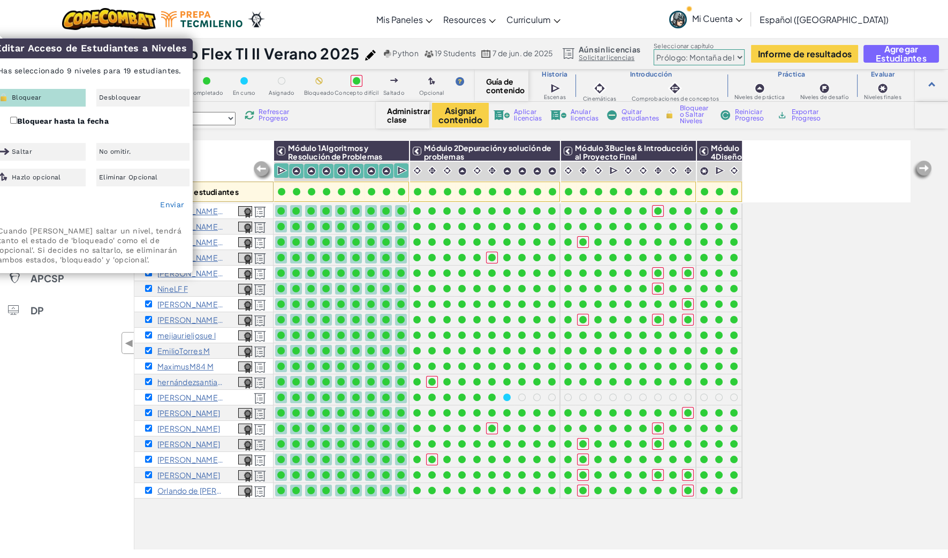
click at [177, 209] on div "Enviar" at bounding box center [91, 205] width 202 height 27
click at [175, 204] on link "Enviar" at bounding box center [172, 204] width 24 height 9
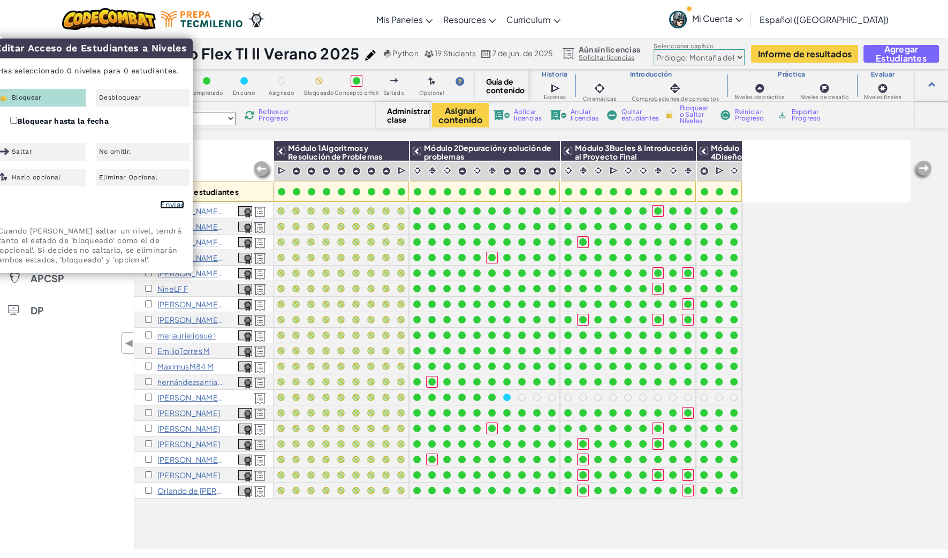
checkbox input "false"
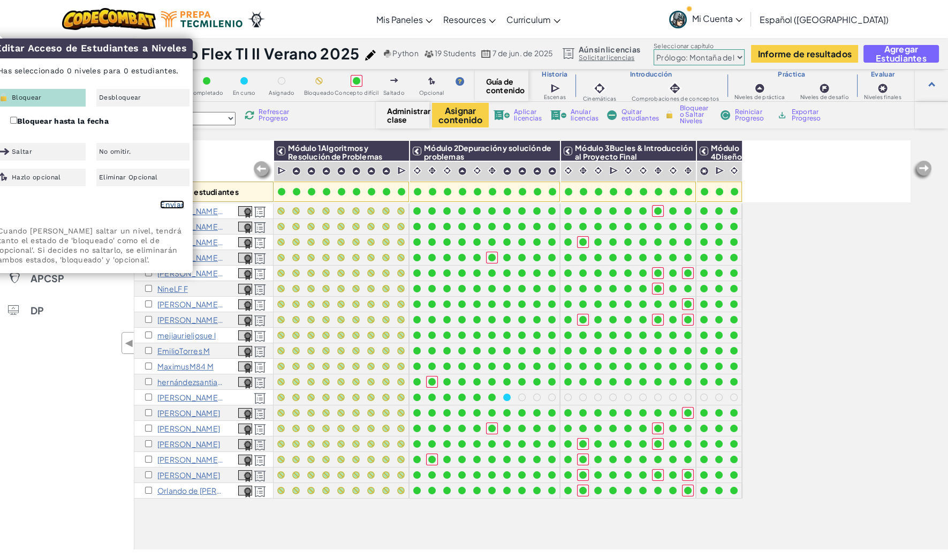
checkbox input "false"
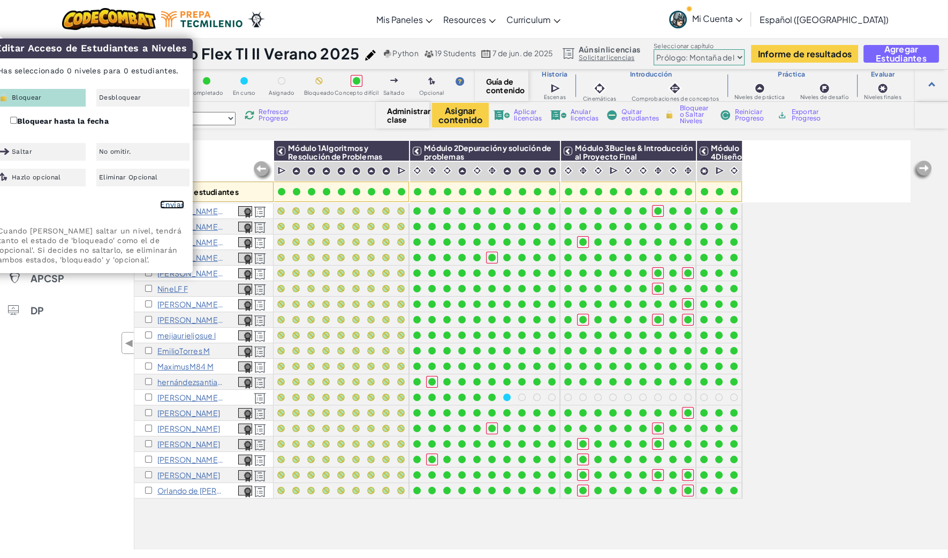
checkbox input "false"
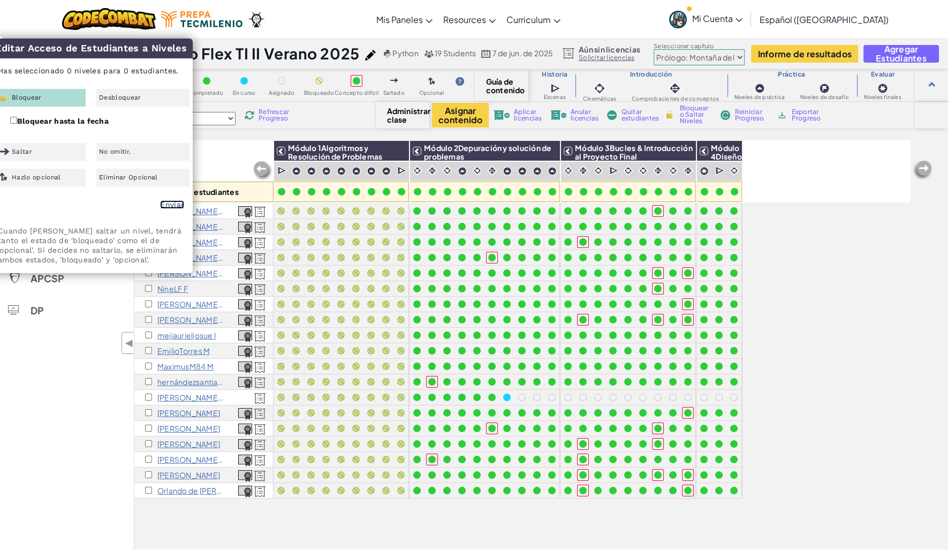
checkbox input "false"
click at [225, 169] on div "Todos los estudiantes" at bounding box center [203, 171] width 139 height 62
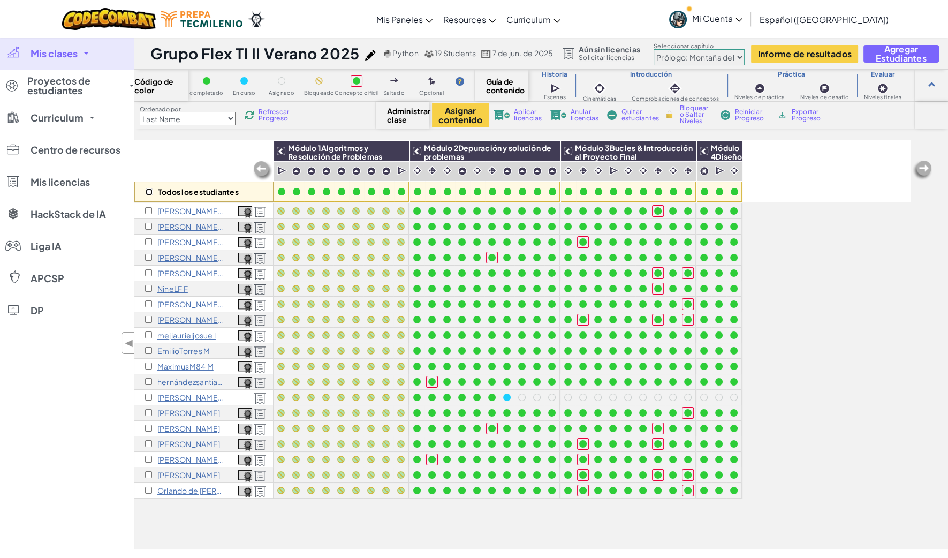
click at [151, 192] on input "checkbox" at bounding box center [149, 192] width 7 height 7
click at [401, 155] on img at bounding box center [397, 151] width 19 height 16
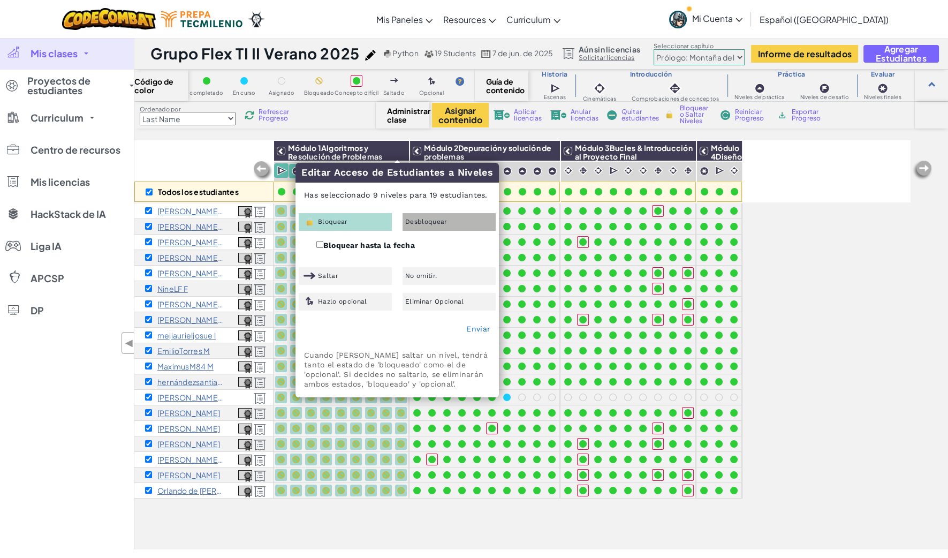
click at [424, 222] on span "Desbloquear" at bounding box center [426, 222] width 42 height 6
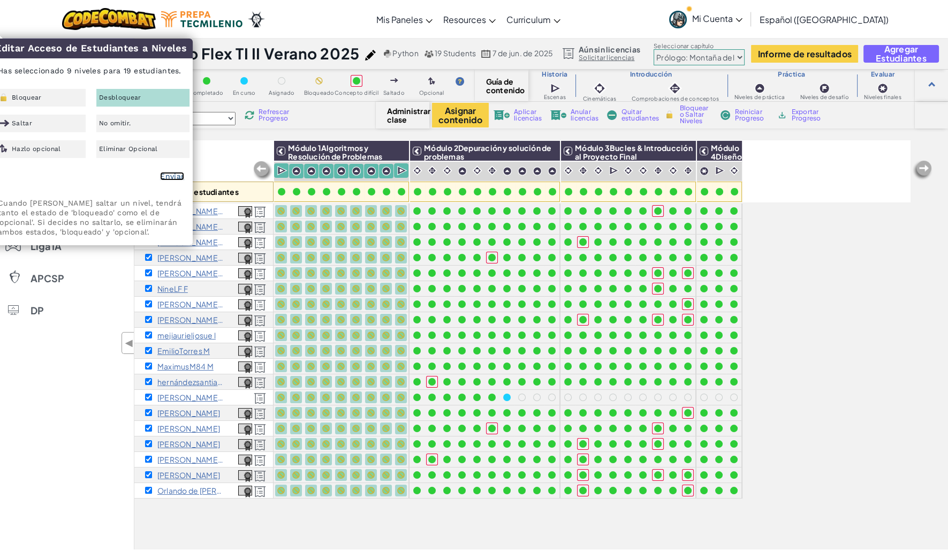
click at [173, 174] on link "Enviar" at bounding box center [172, 176] width 24 height 9
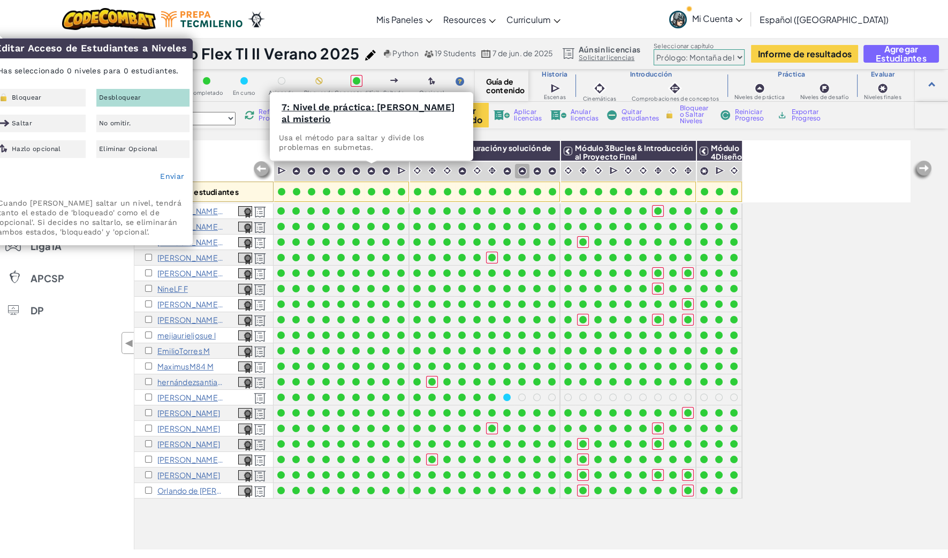
click at [821, 260] on div "Todos los estudiantes Módulo 1Algoritmos y Resolución de Problemas Módulo 2Depu…" at bounding box center [522, 285] width 777 height 505
